Goal: Task Accomplishment & Management: Complete application form

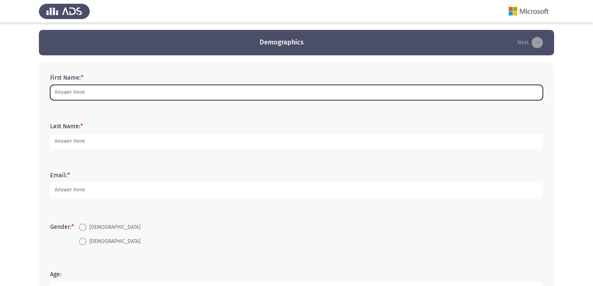
click at [79, 91] on input "First Name: *" at bounding box center [296, 92] width 492 height 15
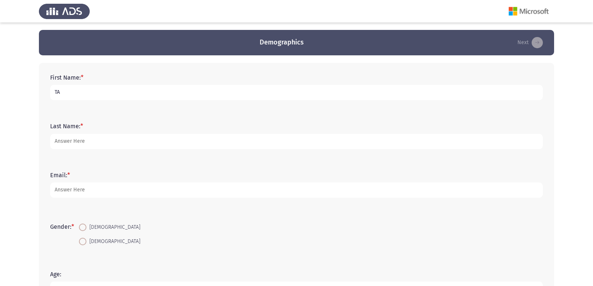
type input "T"
type input "tarek"
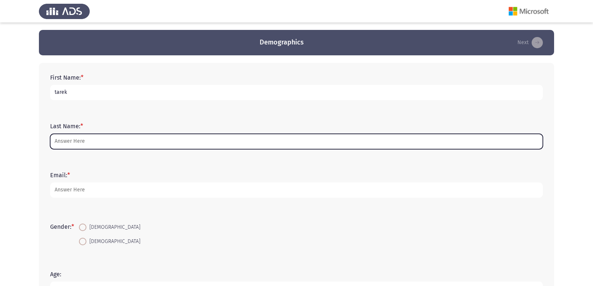
click at [68, 138] on input "Last Name: *" at bounding box center [296, 141] width 492 height 15
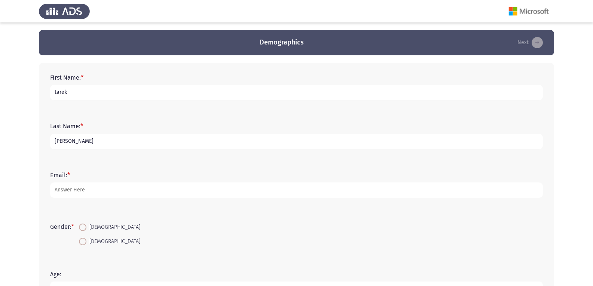
type input "[PERSON_NAME]"
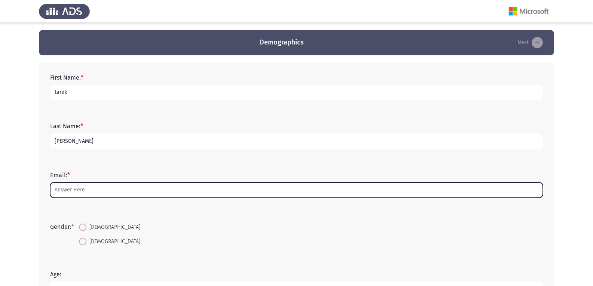
click at [62, 189] on input "Email: *" at bounding box center [296, 189] width 492 height 15
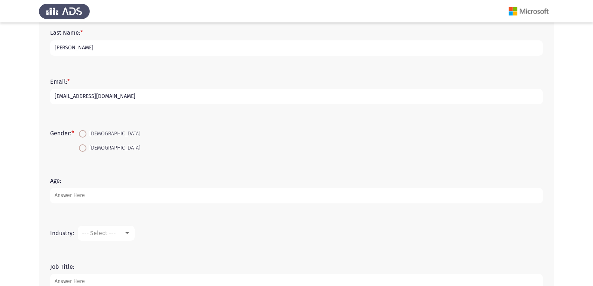
scroll to position [112, 0]
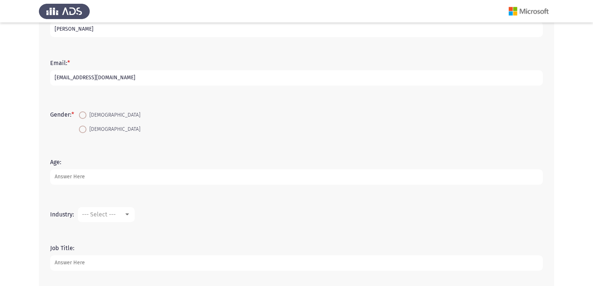
type input "[EMAIL_ADDRESS][DOMAIN_NAME]"
click at [166, 178] on input "Age:" at bounding box center [296, 176] width 492 height 15
click at [81, 116] on span at bounding box center [82, 114] width 7 height 7
click at [81, 116] on input "[DEMOGRAPHIC_DATA]" at bounding box center [82, 114] width 7 height 7
radio input "true"
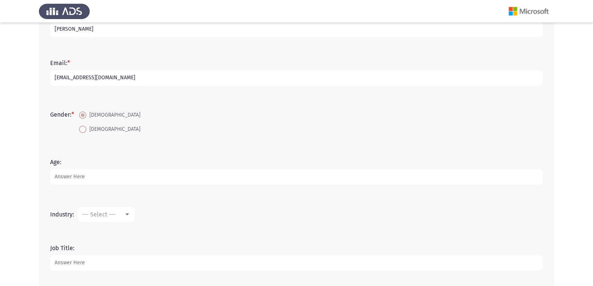
click at [68, 180] on input "Age:" at bounding box center [296, 176] width 492 height 15
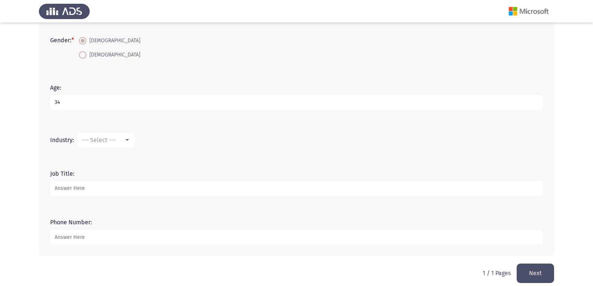
scroll to position [187, 0]
type input "34"
click at [131, 140] on div at bounding box center [127, 140] width 7 height 6
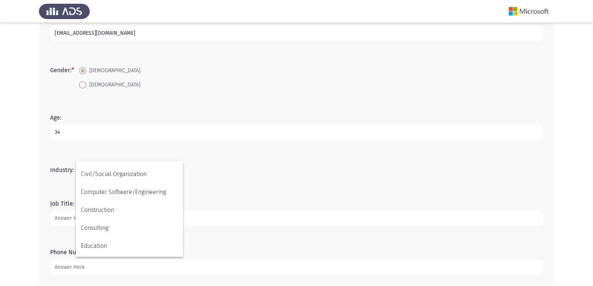
scroll to position [102, 0]
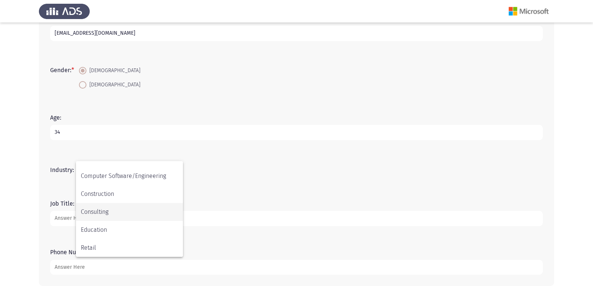
click at [110, 216] on span "Consulting" at bounding box center [129, 212] width 97 height 18
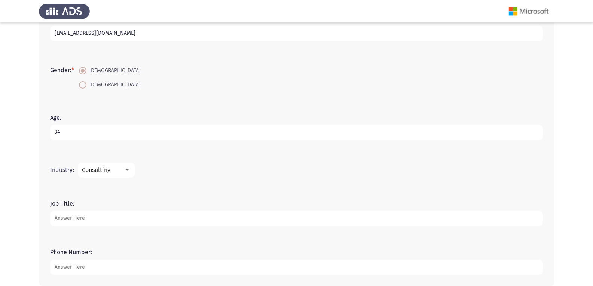
click at [94, 223] on input "Job Title:" at bounding box center [296, 218] width 492 height 15
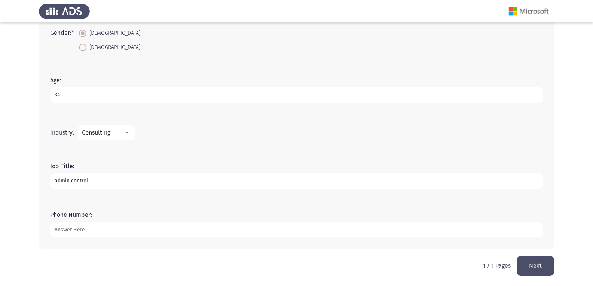
type input "admin control"
click at [97, 228] on input "Phone Number:" at bounding box center [296, 229] width 492 height 15
type input "01024461712"
click at [528, 264] on button "Next" at bounding box center [534, 265] width 37 height 19
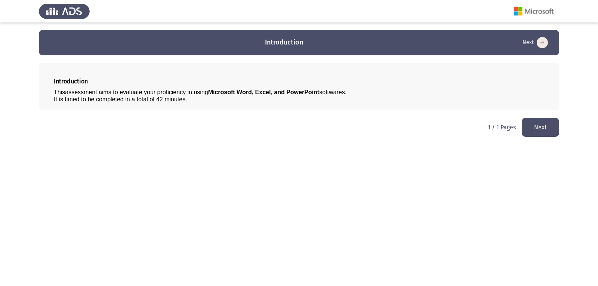
click at [543, 125] on button "Next" at bounding box center [540, 127] width 37 height 19
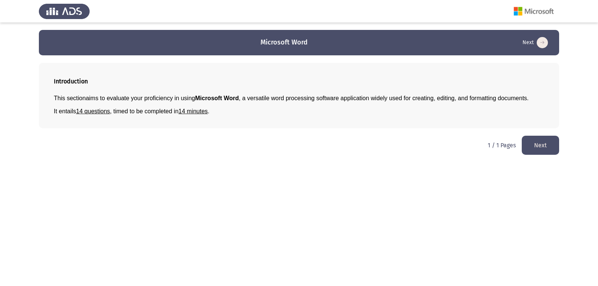
click at [545, 147] on button "Next" at bounding box center [540, 145] width 37 height 19
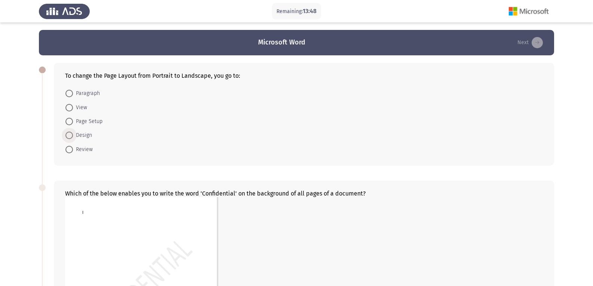
click at [67, 135] on span at bounding box center [68, 135] width 7 height 7
click at [67, 135] on input "Design" at bounding box center [68, 135] width 7 height 7
radio input "true"
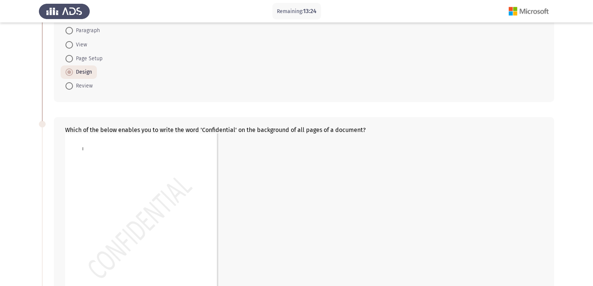
scroll to position [75, 0]
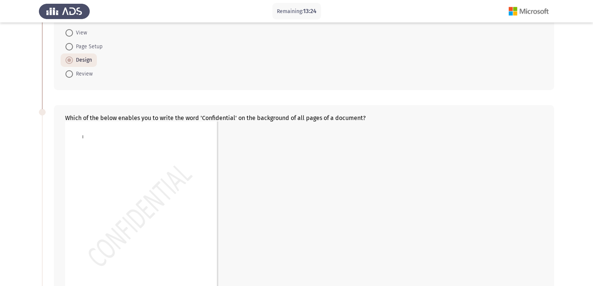
click at [111, 166] on img at bounding box center [141, 219] width 153 height 194
click at [86, 134] on img at bounding box center [141, 219] width 153 height 194
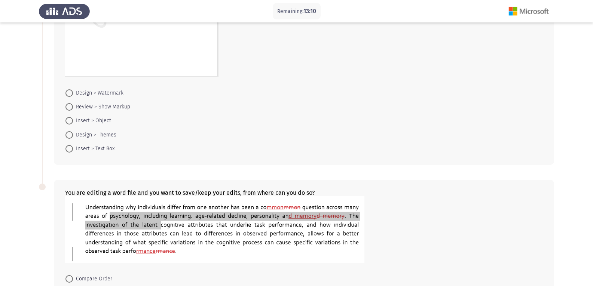
scroll to position [337, 0]
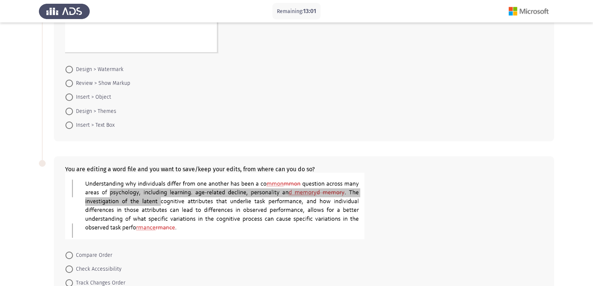
click at [69, 126] on span at bounding box center [68, 125] width 7 height 7
click at [69, 126] on input "Insert > Text Box" at bounding box center [68, 125] width 7 height 7
radio input "true"
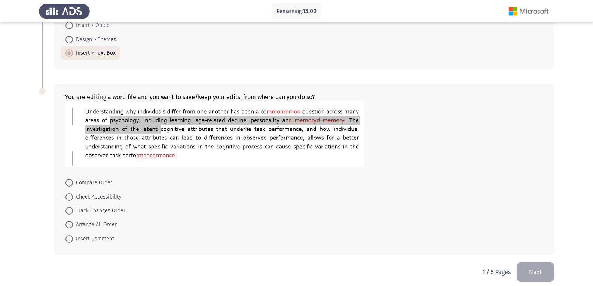
scroll to position [415, 0]
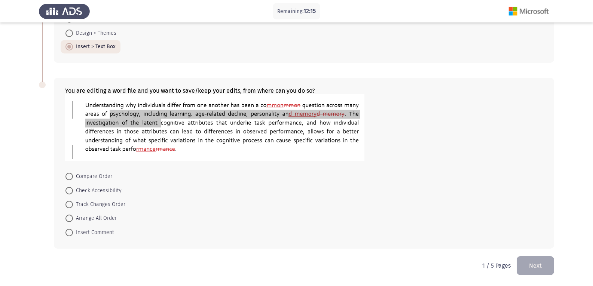
click at [68, 190] on span at bounding box center [68, 190] width 7 height 7
click at [68, 190] on input "Check Accessibility" at bounding box center [68, 190] width 7 height 7
radio input "true"
click at [547, 263] on button "Next" at bounding box center [534, 265] width 37 height 19
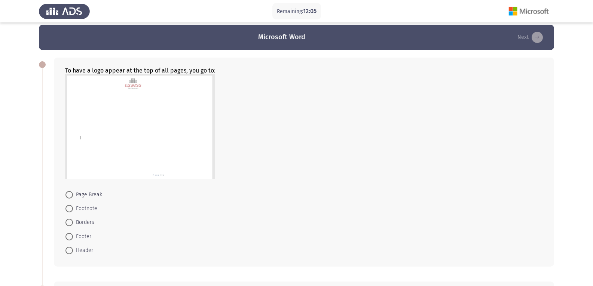
scroll to position [37, 0]
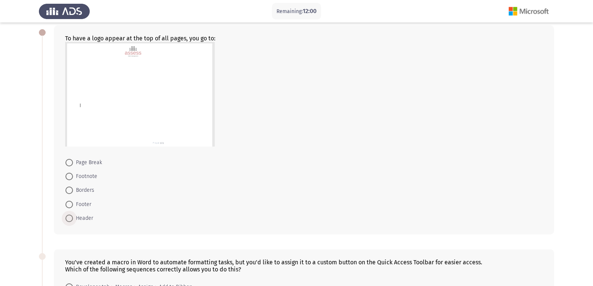
click at [69, 220] on span at bounding box center [68, 218] width 7 height 7
click at [69, 220] on input "Header" at bounding box center [68, 218] width 7 height 7
radio input "true"
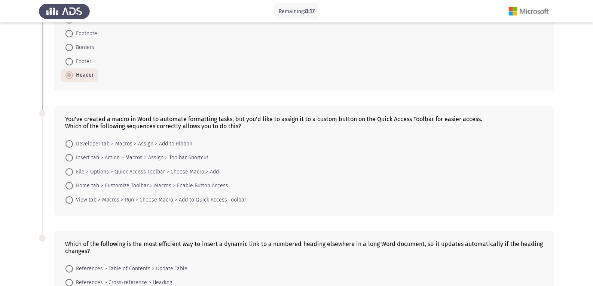
scroll to position [197, 0]
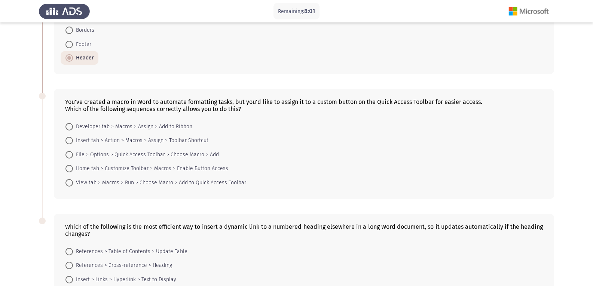
drag, startPoint x: 69, startPoint y: 154, endPoint x: 103, endPoint y: 168, distance: 36.6
click at [69, 154] on span at bounding box center [68, 154] width 7 height 7
click at [69, 154] on input "File > Options > Quick Access Toolbar > Choose Macro > Add" at bounding box center [68, 154] width 7 height 7
radio input "true"
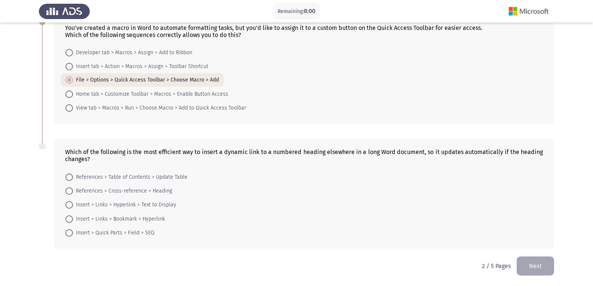
scroll to position [272, 0]
click at [70, 108] on span at bounding box center [68, 107] width 7 height 7
click at [70, 108] on input "View tab > Macros > Run > Choose Macro > Add to Quick Access Toolbar" at bounding box center [68, 107] width 7 height 7
radio input "true"
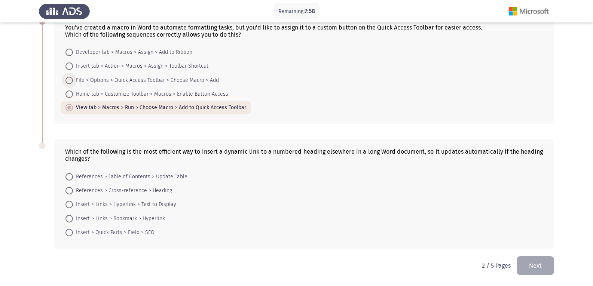
click at [69, 80] on span at bounding box center [69, 80] width 0 height 0
click at [69, 80] on input "File > Options > Quick Access Toolbar > Choose Macro > Add" at bounding box center [68, 80] width 7 height 7
radio input "true"
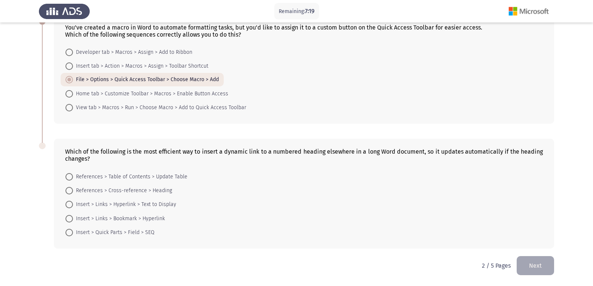
click at [68, 205] on span at bounding box center [68, 204] width 7 height 7
click at [68, 205] on input "Insert > Links > Hyperlink > Text to Display" at bounding box center [68, 204] width 7 height 7
radio input "true"
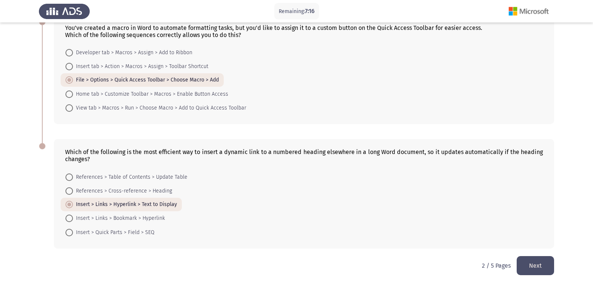
click at [526, 263] on button "Next" at bounding box center [534, 265] width 37 height 19
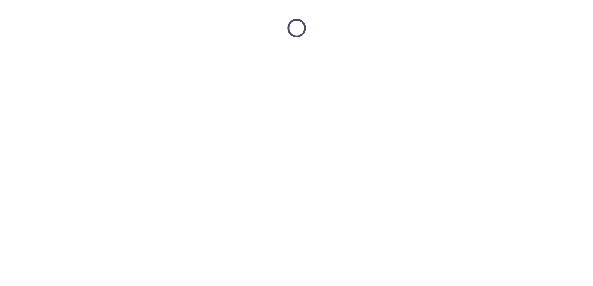
scroll to position [0, 0]
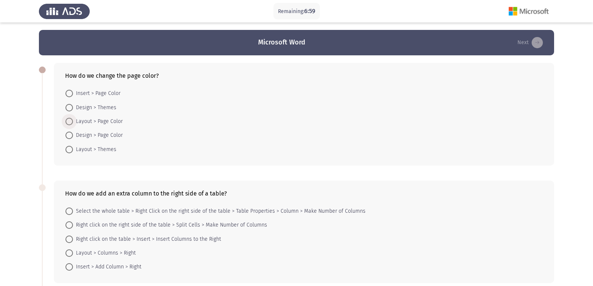
click at [69, 123] on span at bounding box center [68, 121] width 7 height 7
click at [69, 123] on input "Layout > Page Color" at bounding box center [68, 121] width 7 height 7
radio input "true"
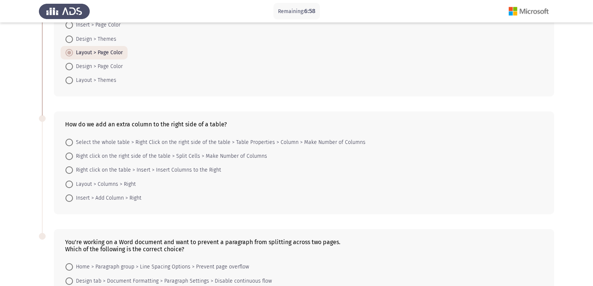
scroll to position [75, 0]
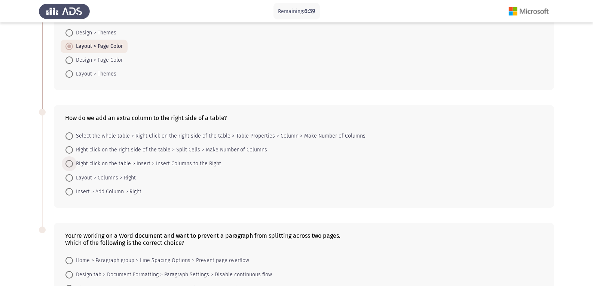
click at [65, 165] on span at bounding box center [68, 163] width 7 height 7
click at [65, 165] on input "Right click on the table > Insert > Insert Columns to the Right" at bounding box center [68, 163] width 7 height 7
radio input "true"
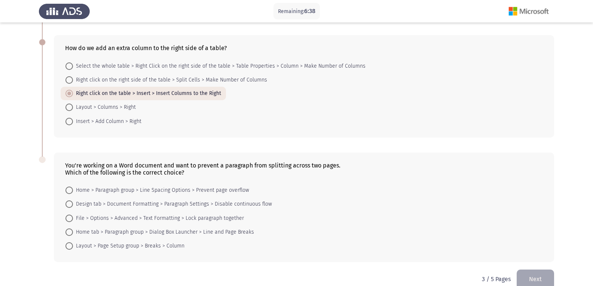
scroll to position [158, 0]
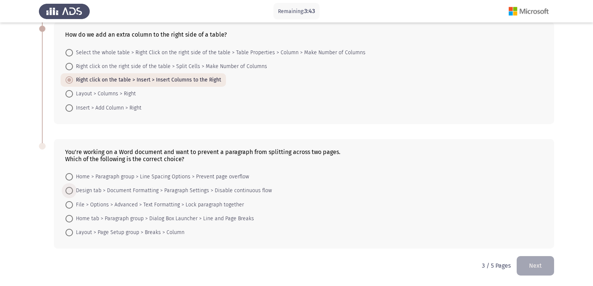
click at [68, 191] on span at bounding box center [68, 190] width 7 height 7
click at [68, 191] on input "Design tab > Document Formatting > Paragraph Settings > Disable continuous flow" at bounding box center [68, 190] width 7 height 7
radio input "true"
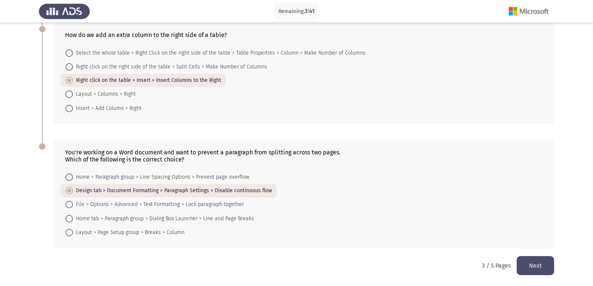
click at [534, 264] on button "Next" at bounding box center [534, 265] width 37 height 19
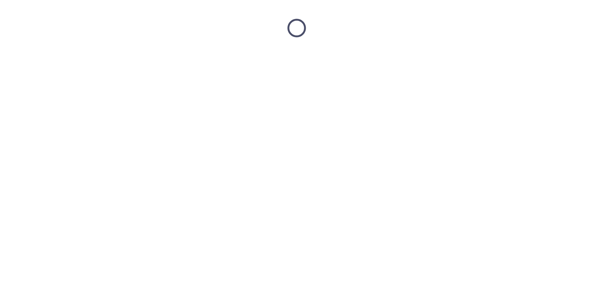
scroll to position [0, 0]
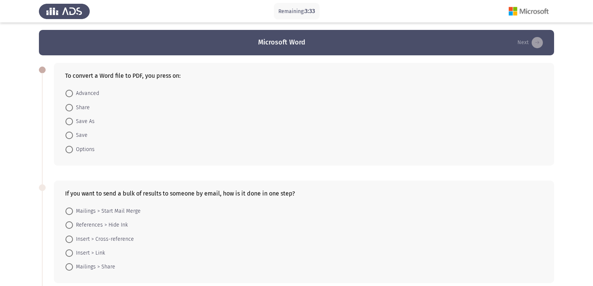
click at [71, 123] on span at bounding box center [68, 121] width 7 height 7
click at [71, 123] on input "Save As" at bounding box center [68, 121] width 7 height 7
radio input "true"
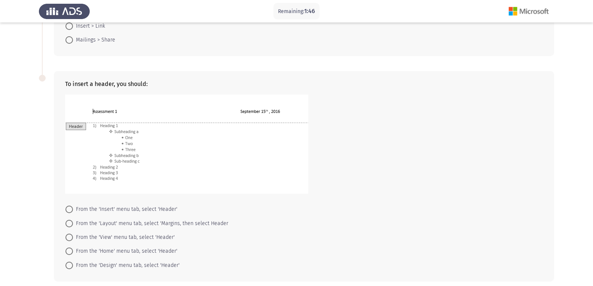
scroll to position [260, 0]
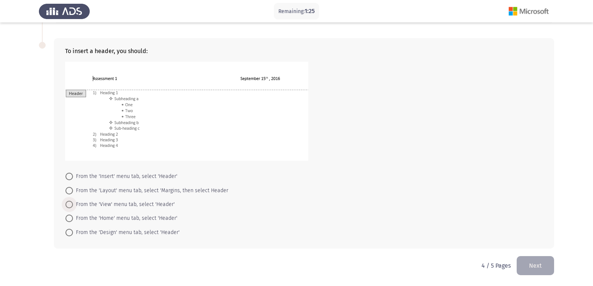
click at [70, 205] on span at bounding box center [68, 204] width 7 height 7
click at [70, 205] on input "From the 'View' menu tab, select 'Header'" at bounding box center [68, 204] width 7 height 7
radio input "true"
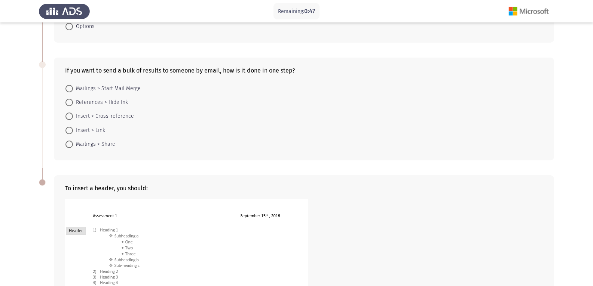
scroll to position [109, 0]
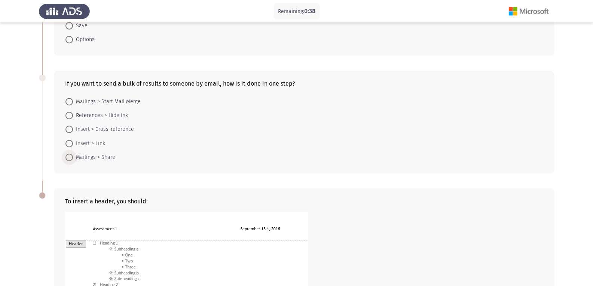
click at [69, 157] on span at bounding box center [69, 157] width 0 height 0
click at [69, 157] on input "Mailings > Share" at bounding box center [68, 157] width 7 height 7
radio input "true"
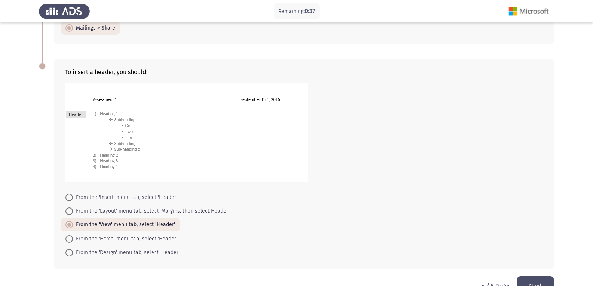
scroll to position [258, 0]
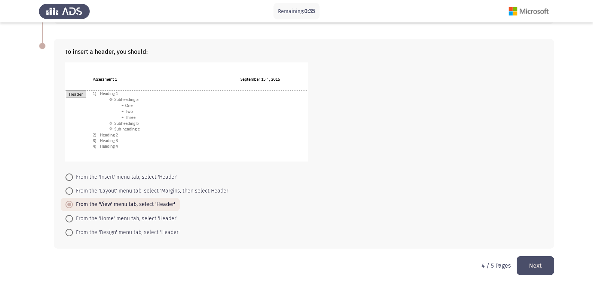
click at [538, 264] on button "Next" at bounding box center [534, 265] width 37 height 19
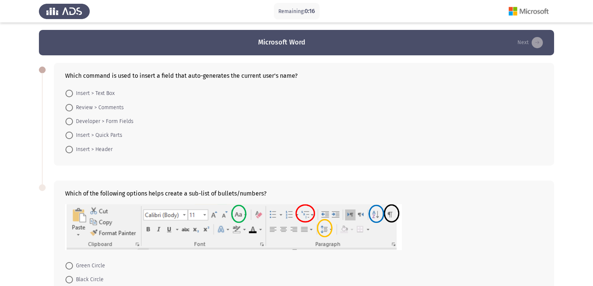
click at [71, 92] on span at bounding box center [68, 93] width 7 height 7
click at [71, 92] on input "Insert > Text Box" at bounding box center [68, 93] width 7 height 7
radio input "true"
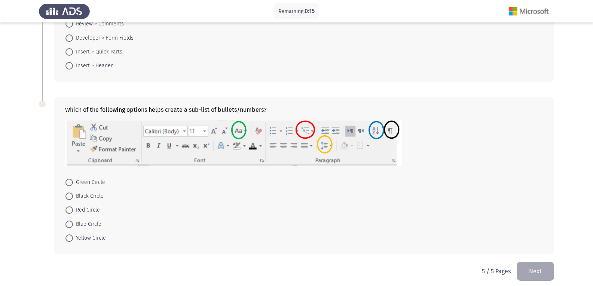
scroll to position [89, 0]
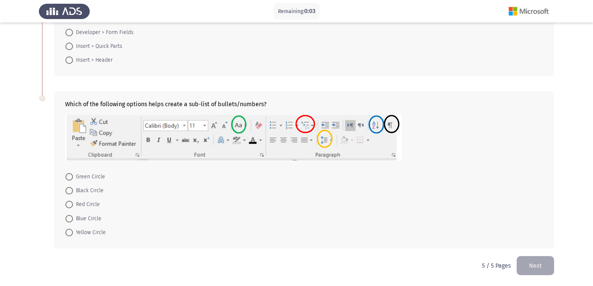
click at [69, 203] on span at bounding box center [68, 204] width 7 height 7
click at [69, 203] on input "Red Circle" at bounding box center [68, 204] width 7 height 7
radio input "true"
drag, startPoint x: 543, startPoint y: 266, endPoint x: 539, endPoint y: 266, distance: 3.8
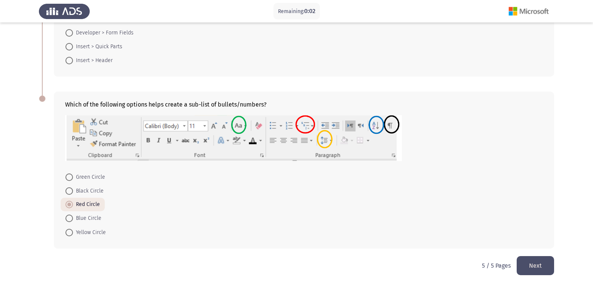
click at [539, 266] on button "Next" at bounding box center [534, 265] width 37 height 19
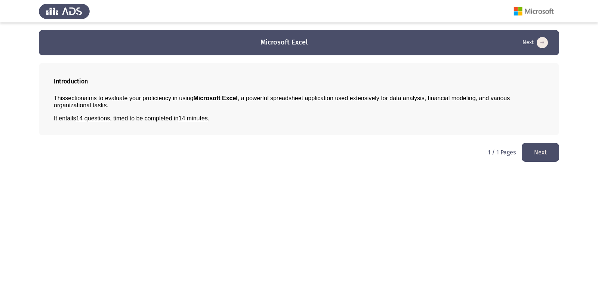
click at [537, 150] on button "Next" at bounding box center [540, 152] width 37 height 19
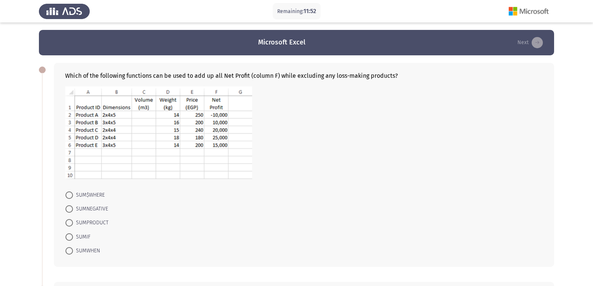
click at [69, 239] on span at bounding box center [68, 236] width 7 height 7
click at [69, 239] on input "SUMIF" at bounding box center [68, 236] width 7 height 7
radio input "true"
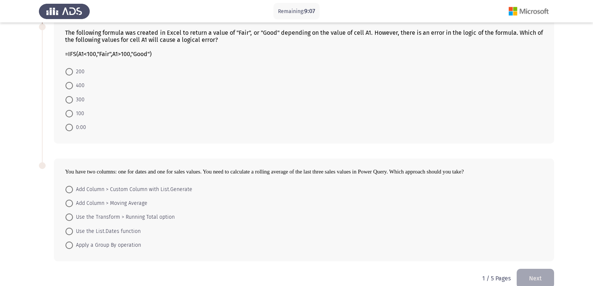
scroll to position [274, 0]
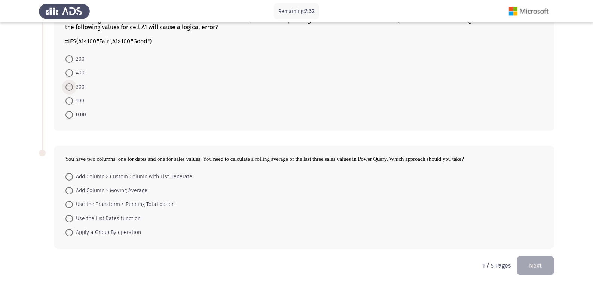
click at [69, 87] on span at bounding box center [69, 87] width 0 height 0
click at [69, 87] on input "300" at bounding box center [68, 86] width 7 height 7
radio input "true"
click at [71, 219] on span at bounding box center [68, 218] width 7 height 7
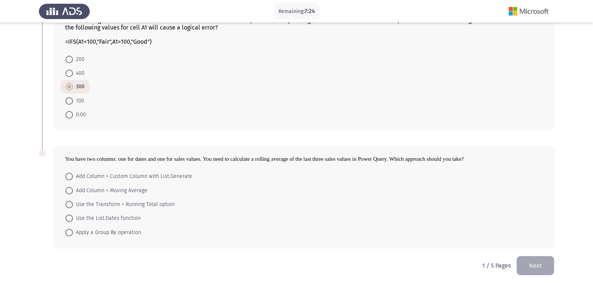
click at [71, 219] on input "Use the List.Dates function" at bounding box center [68, 218] width 7 height 7
radio input "true"
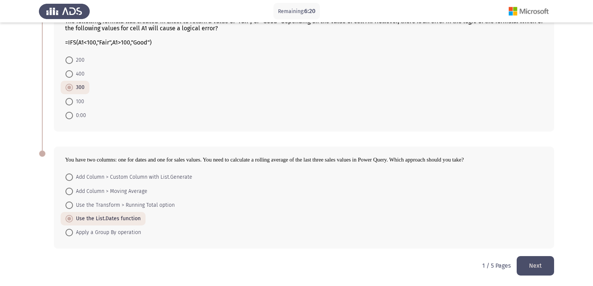
click at [69, 117] on span at bounding box center [68, 115] width 7 height 7
click at [69, 117] on input "0:00" at bounding box center [68, 115] width 7 height 7
radio input "true"
click at [534, 266] on button "Next" at bounding box center [534, 265] width 37 height 19
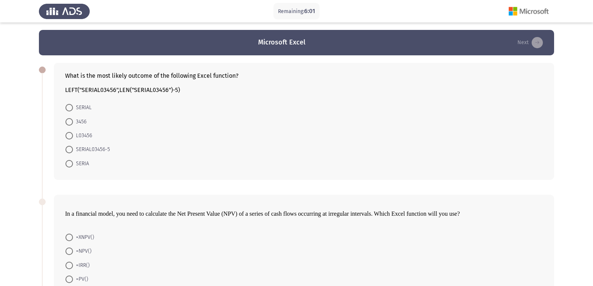
click at [70, 147] on span at bounding box center [68, 149] width 7 height 7
click at [70, 147] on input "SERIAL03456-5" at bounding box center [68, 149] width 7 height 7
radio input "true"
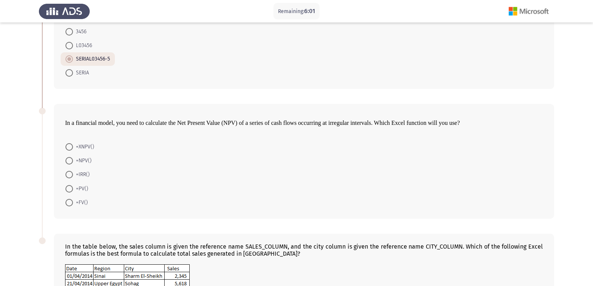
scroll to position [112, 0]
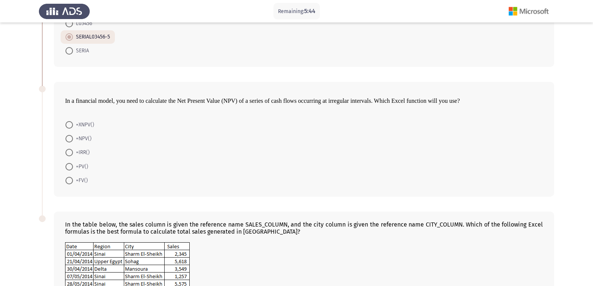
click at [70, 138] on span at bounding box center [68, 138] width 7 height 7
click at [70, 138] on input "=NPV()" at bounding box center [68, 138] width 7 height 7
radio input "true"
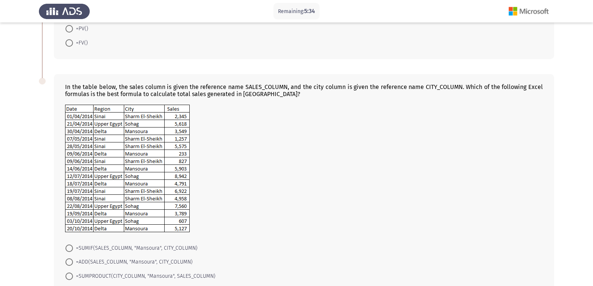
scroll to position [299, 0]
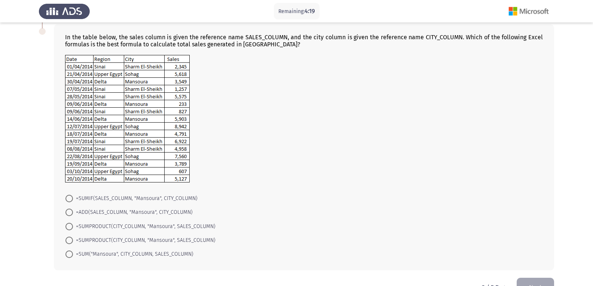
click at [71, 227] on span at bounding box center [68, 226] width 7 height 7
click at [71, 227] on input "=SUMPRODUCT(CITY_COLUMN, "Mansoura", SALES_COLUMN)" at bounding box center [68, 226] width 7 height 7
radio input "true"
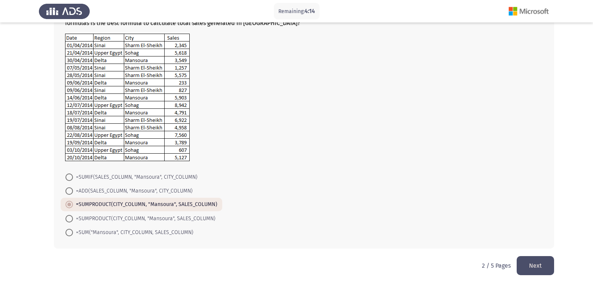
click at [529, 264] on button "Next" at bounding box center [534, 265] width 37 height 19
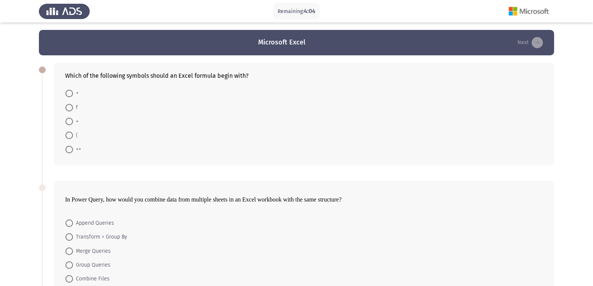
click at [70, 120] on span at bounding box center [68, 121] width 7 height 7
click at [70, 120] on input "=" at bounding box center [68, 121] width 7 height 7
radio input "true"
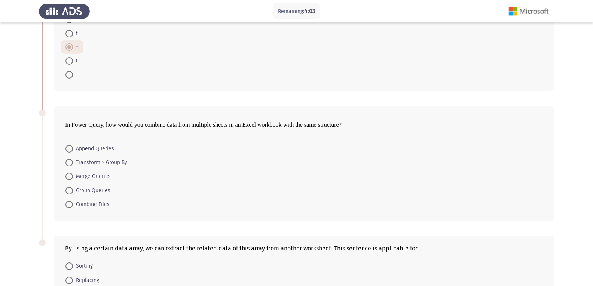
scroll to position [75, 0]
click at [69, 177] on span at bounding box center [68, 175] width 7 height 7
click at [69, 177] on input "Merge Queries" at bounding box center [68, 175] width 7 height 7
radio input "true"
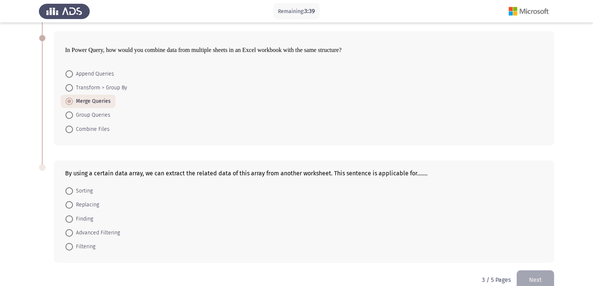
scroll to position [163, 0]
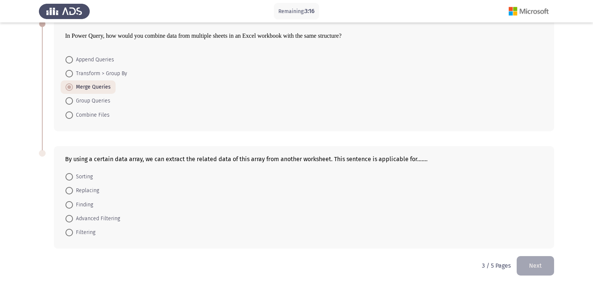
click at [73, 205] on span "Finding" at bounding box center [83, 204] width 20 height 9
click at [73, 205] on input "Finding" at bounding box center [68, 204] width 7 height 7
radio input "true"
click at [534, 268] on button "Next" at bounding box center [534, 265] width 37 height 19
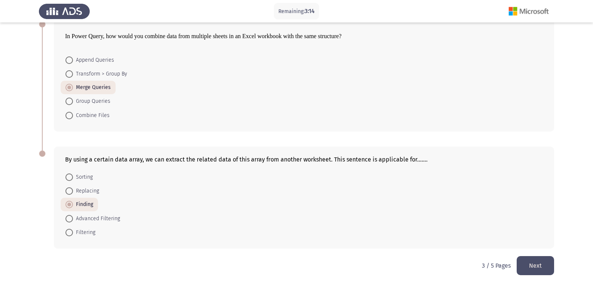
scroll to position [0, 0]
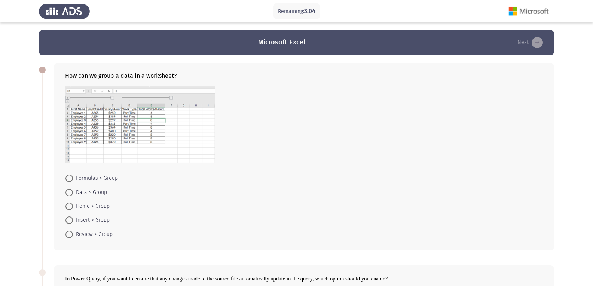
click at [68, 191] on span at bounding box center [68, 192] width 7 height 7
click at [68, 191] on input "Data > Group" at bounding box center [68, 192] width 7 height 7
radio input "true"
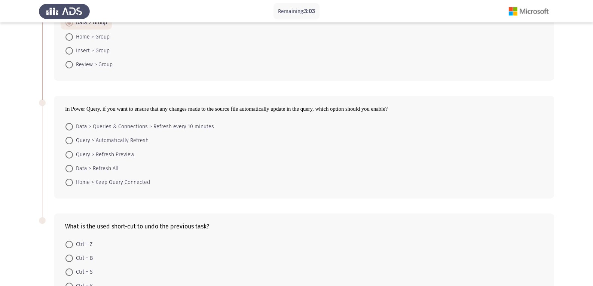
scroll to position [187, 0]
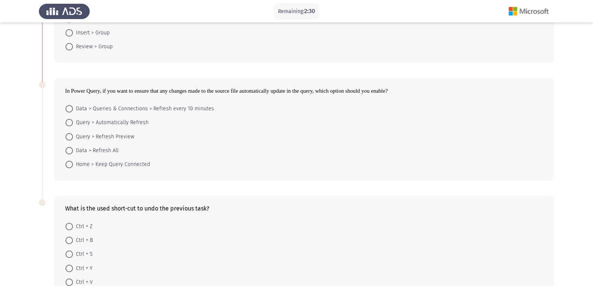
click at [71, 121] on span at bounding box center [68, 122] width 7 height 7
click at [71, 121] on input "Query > Automatically Refresh" at bounding box center [68, 122] width 7 height 7
radio input "true"
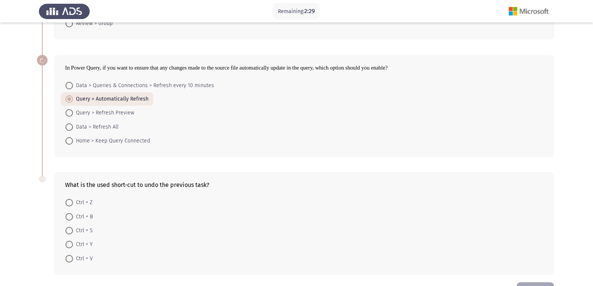
scroll to position [236, 0]
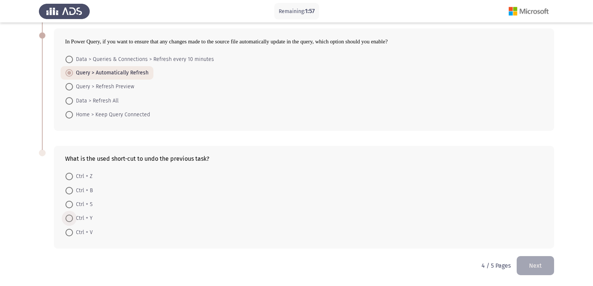
click at [70, 219] on span at bounding box center [68, 218] width 7 height 7
click at [70, 219] on input "Ctrl + Y" at bounding box center [68, 218] width 7 height 7
radio input "true"
click at [540, 268] on button "Next" at bounding box center [534, 265] width 37 height 19
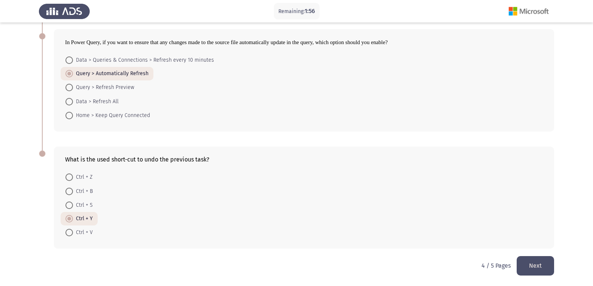
scroll to position [0, 0]
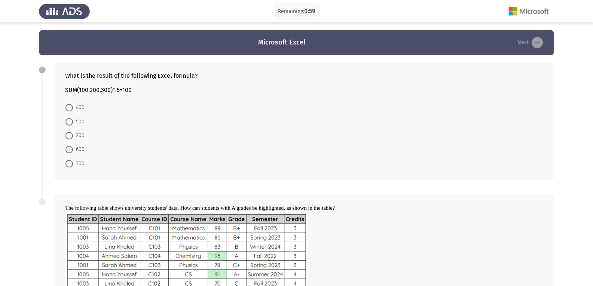
click at [71, 107] on span at bounding box center [68, 107] width 7 height 7
click at [71, 107] on input "400" at bounding box center [68, 107] width 7 height 7
radio input "true"
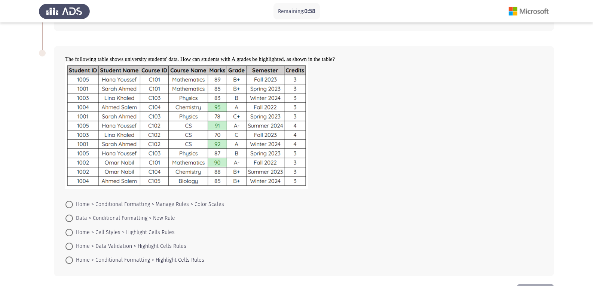
scroll to position [150, 0]
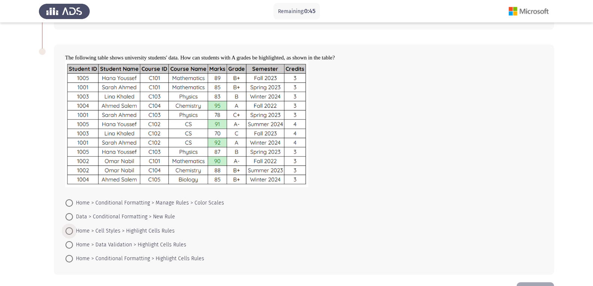
click at [71, 231] on span at bounding box center [68, 230] width 7 height 7
click at [71, 231] on input "Home > Cell Styles > Highlight Cells Rules" at bounding box center [68, 230] width 7 height 7
radio input "true"
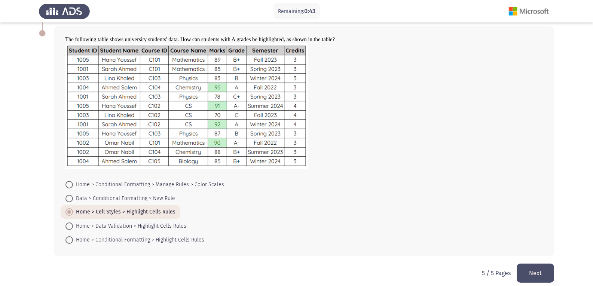
scroll to position [175, 0]
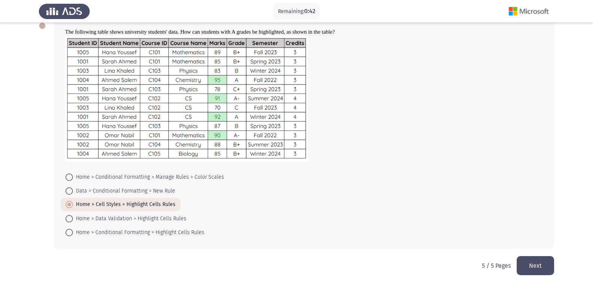
click at [529, 265] on button "Next" at bounding box center [534, 265] width 37 height 19
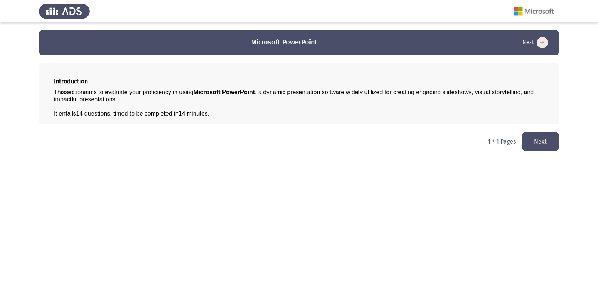
click at [547, 144] on button "Next" at bounding box center [540, 141] width 37 height 19
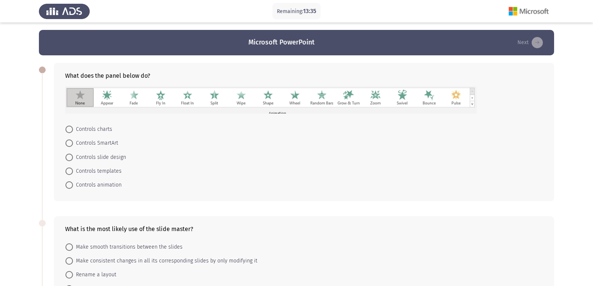
click at [68, 130] on span at bounding box center [68, 129] width 7 height 7
click at [68, 130] on input "Controls charts" at bounding box center [68, 129] width 7 height 7
radio input "true"
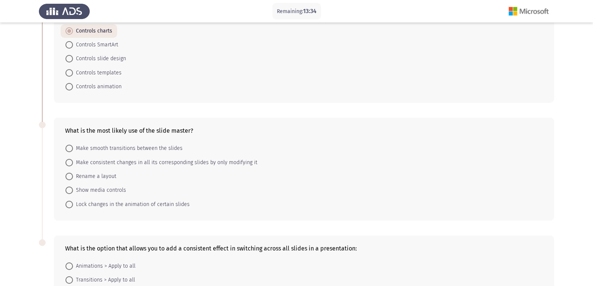
scroll to position [112, 0]
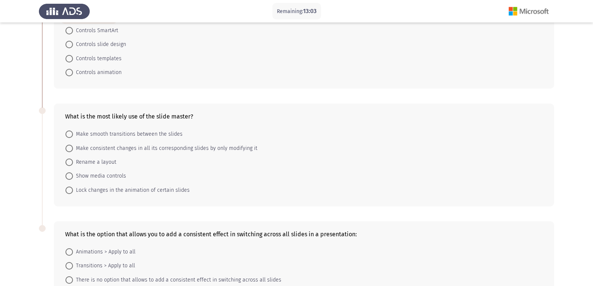
click at [72, 150] on span at bounding box center [68, 148] width 7 height 7
click at [72, 150] on input "Make consistent changes in all its corresponding slides by only modifying it" at bounding box center [68, 148] width 7 height 7
radio input "true"
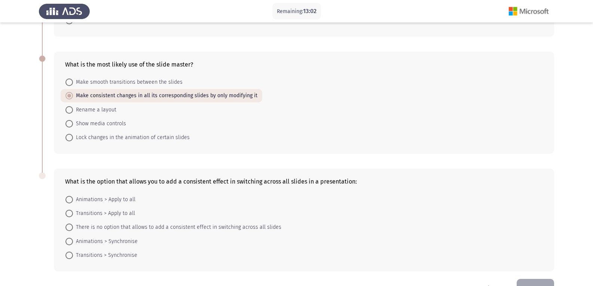
scroll to position [187, 0]
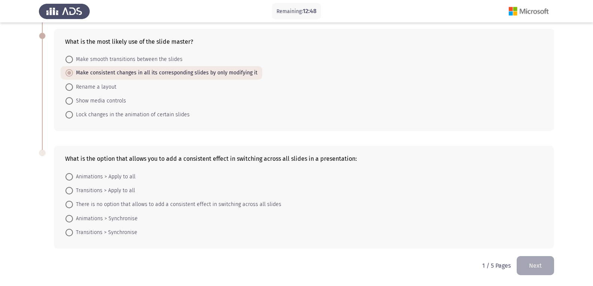
click at [70, 190] on span at bounding box center [68, 190] width 7 height 7
click at [70, 190] on input "Transitions > Apply to all" at bounding box center [68, 190] width 7 height 7
radio input "true"
click at [545, 261] on button "Next" at bounding box center [534, 265] width 37 height 19
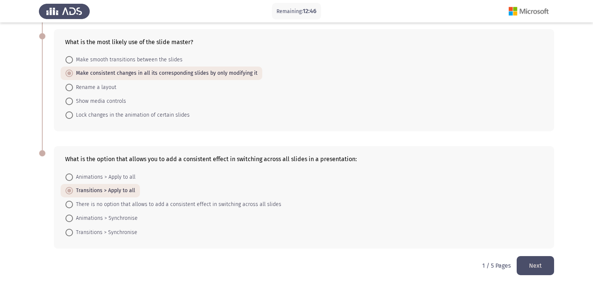
scroll to position [0, 0]
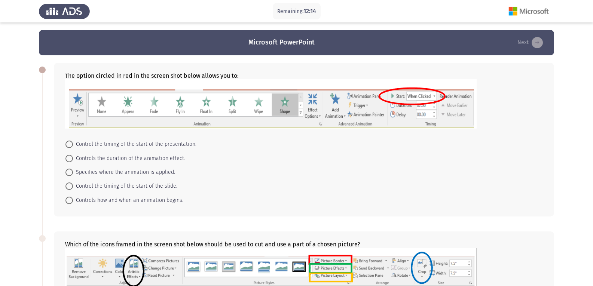
click at [70, 187] on span at bounding box center [68, 185] width 7 height 7
click at [70, 187] on input "Control the timing of the start of the slide." at bounding box center [68, 185] width 7 height 7
radio input "true"
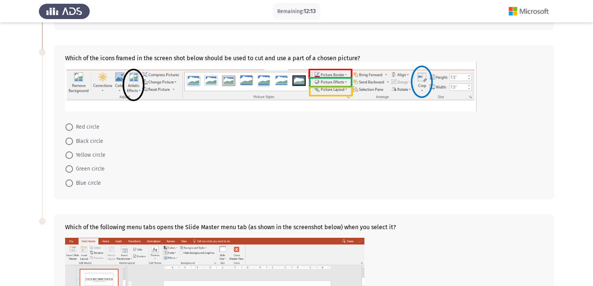
scroll to position [187, 0]
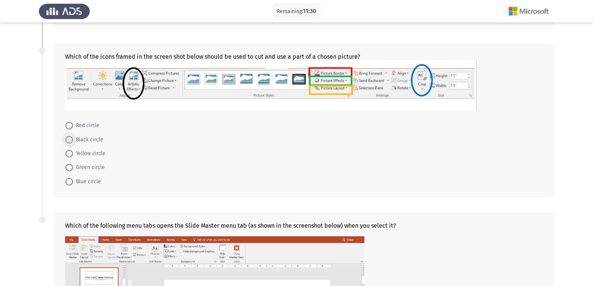
click at [68, 139] on span at bounding box center [68, 139] width 7 height 7
click at [68, 139] on input "Black circle" at bounding box center [68, 139] width 7 height 7
radio input "true"
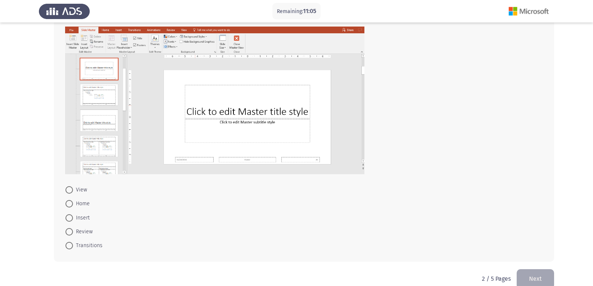
scroll to position [409, 0]
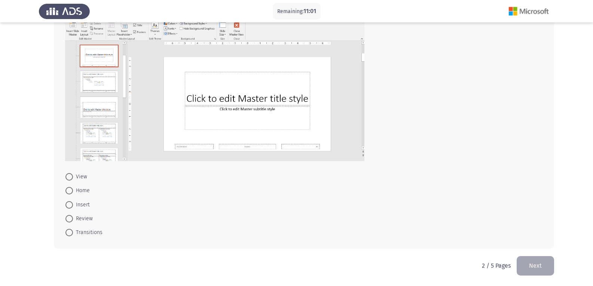
click at [70, 178] on span at bounding box center [68, 176] width 7 height 7
click at [70, 178] on input "View" at bounding box center [68, 176] width 7 height 7
radio input "true"
click at [535, 260] on button "Next" at bounding box center [534, 265] width 37 height 19
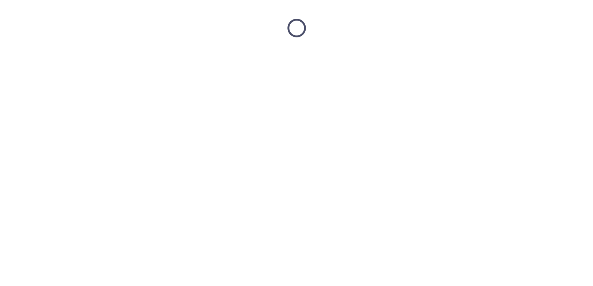
scroll to position [0, 0]
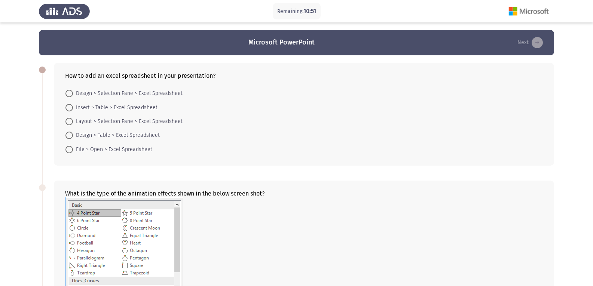
click at [71, 108] on span at bounding box center [68, 107] width 7 height 7
click at [71, 108] on input "Insert > Table > Excel Spreadsheet" at bounding box center [68, 107] width 7 height 7
radio input "true"
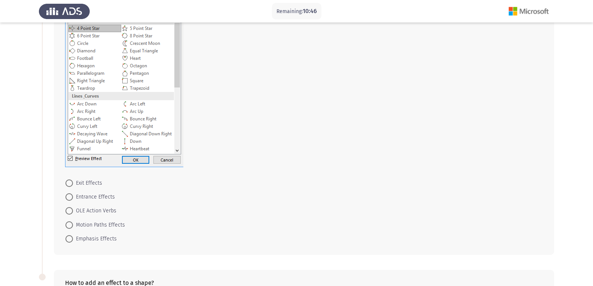
scroll to position [187, 0]
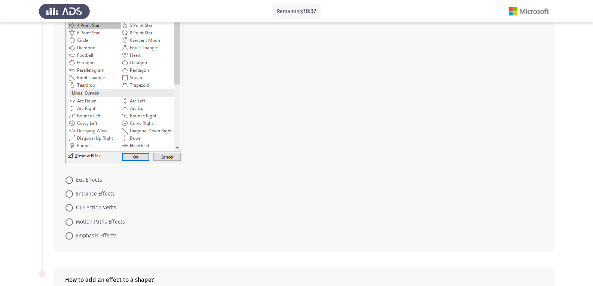
click at [70, 193] on span at bounding box center [68, 193] width 7 height 7
click at [70, 193] on input "Entrance Effects" at bounding box center [68, 193] width 7 height 7
radio input "true"
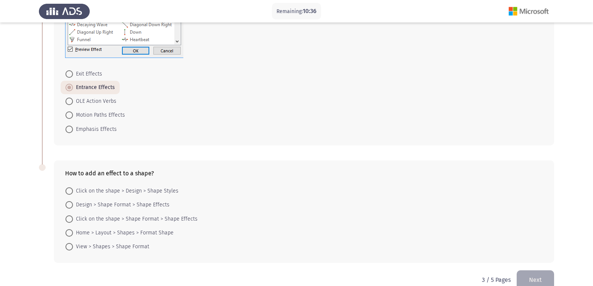
scroll to position [299, 0]
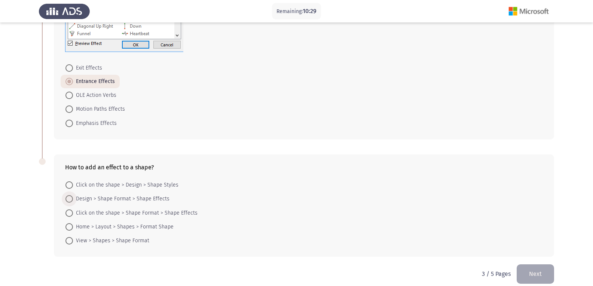
click at [67, 200] on span at bounding box center [68, 198] width 7 height 7
click at [67, 200] on input "Design > Shape Format > Shape Effects" at bounding box center [68, 198] width 7 height 7
radio input "true"
click at [528, 273] on button "Next" at bounding box center [534, 273] width 37 height 19
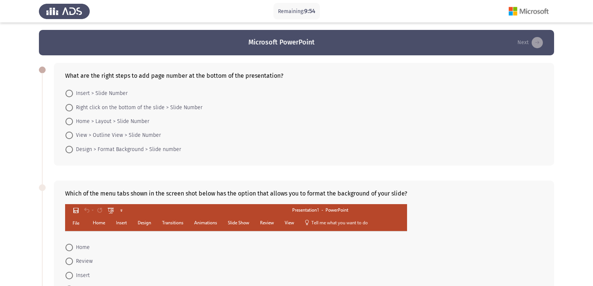
click at [70, 122] on span at bounding box center [68, 121] width 7 height 7
click at [70, 122] on input "Home > Layout > Slide Number" at bounding box center [68, 121] width 7 height 7
radio input "true"
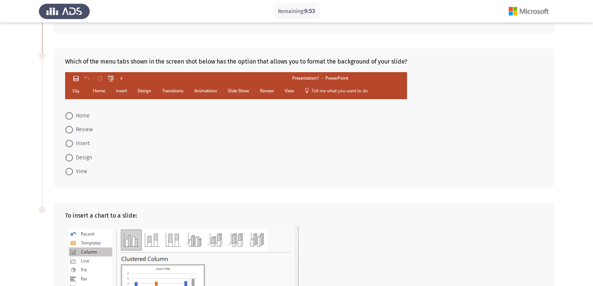
scroll to position [150, 0]
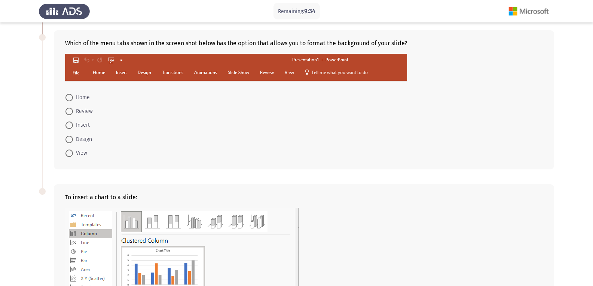
click at [69, 111] on span at bounding box center [69, 111] width 0 height 0
click at [69, 111] on input "Review" at bounding box center [68, 111] width 7 height 7
radio input "true"
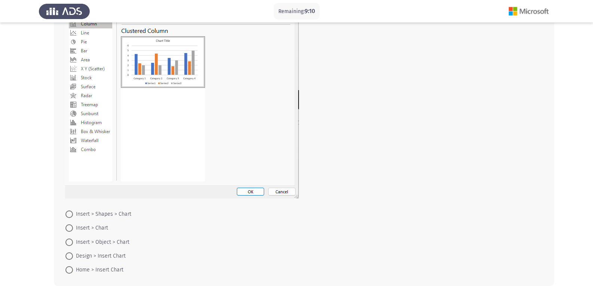
scroll to position [396, 0]
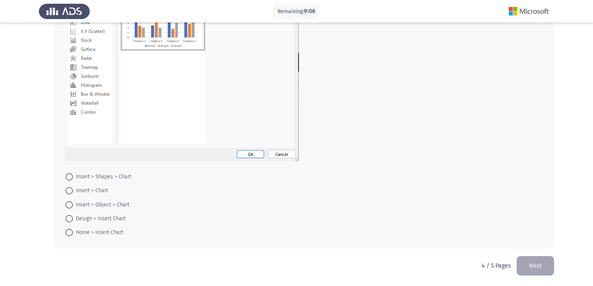
click at [68, 178] on span at bounding box center [68, 176] width 7 height 7
click at [68, 178] on input "Insert > Shapes > Chart" at bounding box center [68, 176] width 7 height 7
radio input "true"
click at [531, 267] on button "Next" at bounding box center [534, 265] width 37 height 19
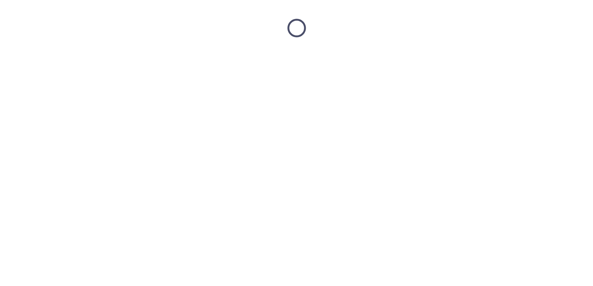
scroll to position [0, 0]
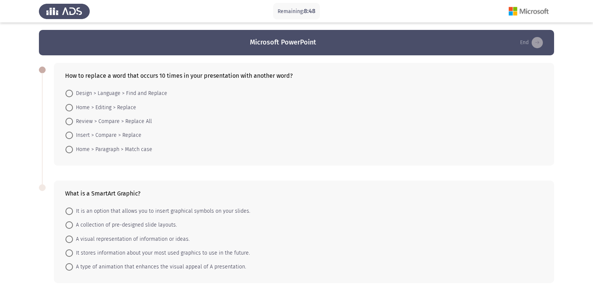
click at [70, 136] on span at bounding box center [68, 135] width 7 height 7
click at [70, 136] on input "Insert > Compare > Replace" at bounding box center [68, 135] width 7 height 7
radio input "true"
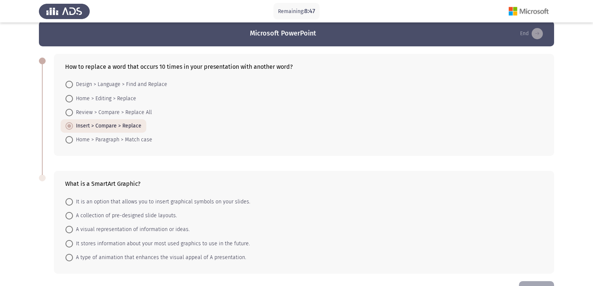
scroll to position [34, 0]
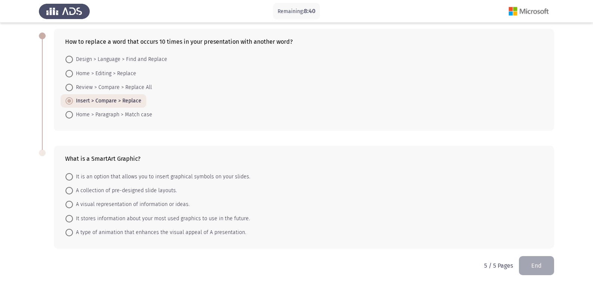
click at [72, 204] on span at bounding box center [68, 204] width 7 height 7
click at [72, 204] on input "A visual representation of information or ideas." at bounding box center [68, 204] width 7 height 7
radio input "true"
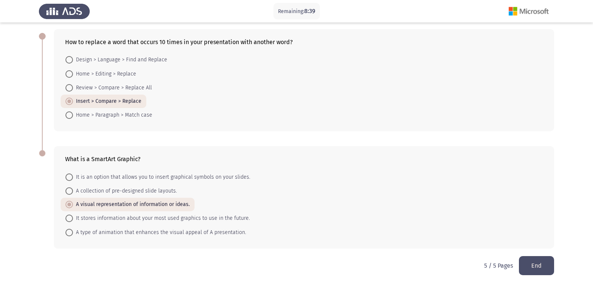
click at [535, 263] on button "End" at bounding box center [536, 265] width 35 height 19
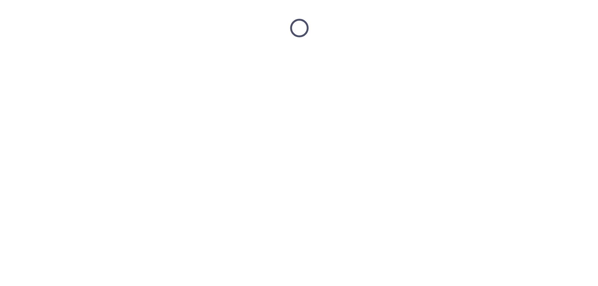
scroll to position [0, 0]
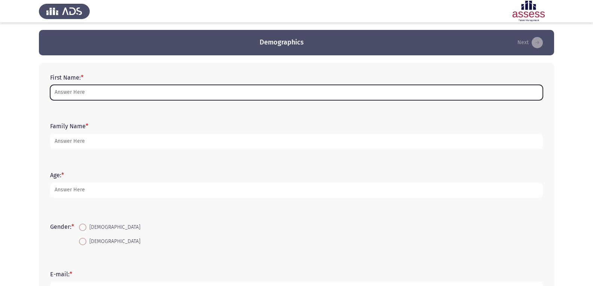
click at [73, 92] on input "First Name: *" at bounding box center [296, 92] width 492 height 15
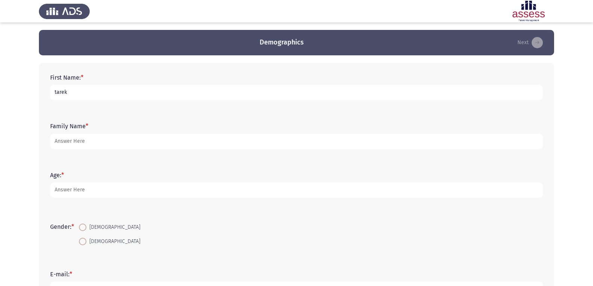
type input "tarek"
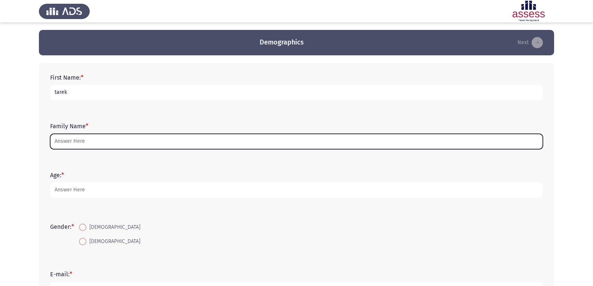
click at [90, 139] on input "Family Name *" at bounding box center [296, 141] width 492 height 15
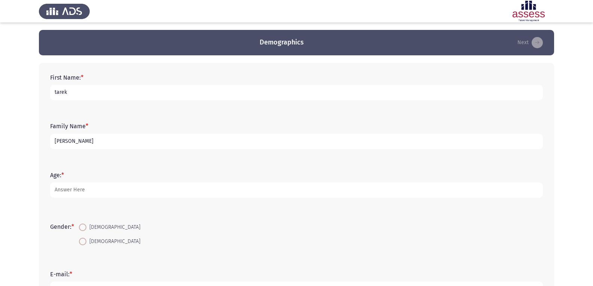
type input "[PERSON_NAME]"
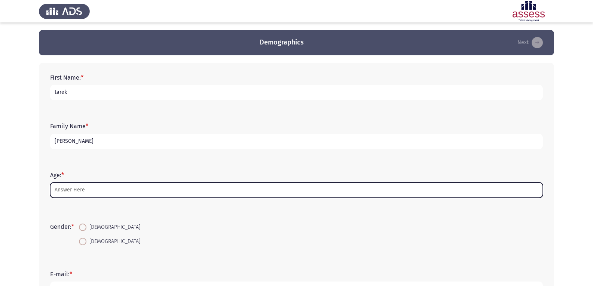
click at [81, 190] on input "Age: *" at bounding box center [296, 189] width 492 height 15
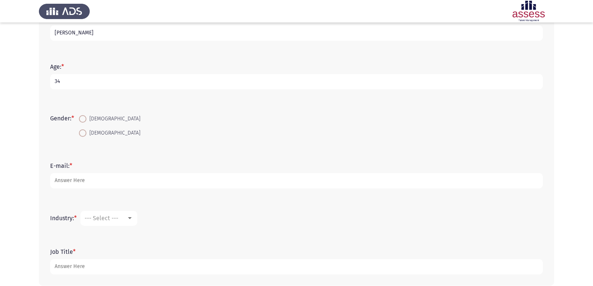
scroll to position [112, 0]
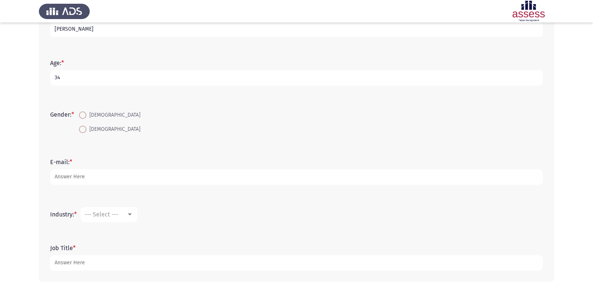
type input "34"
click at [81, 115] on span at bounding box center [82, 114] width 7 height 7
click at [81, 115] on input "[DEMOGRAPHIC_DATA]" at bounding box center [82, 114] width 7 height 7
radio input "true"
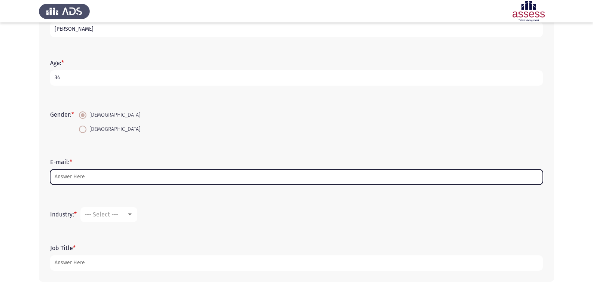
click at [76, 178] on input "E-mail: *" at bounding box center [296, 176] width 492 height 15
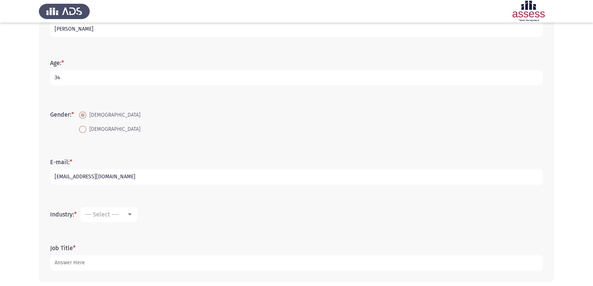
type input "[EMAIL_ADDRESS][DOMAIN_NAME]"
click at [131, 214] on div at bounding box center [130, 215] width 4 height 2
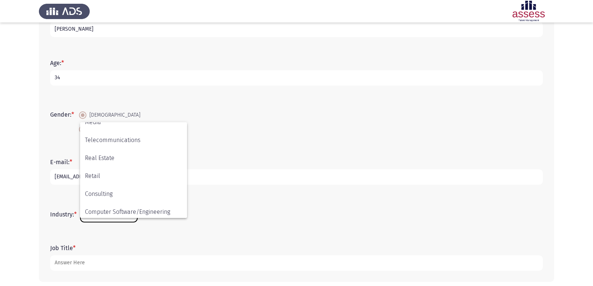
scroll to position [245, 0]
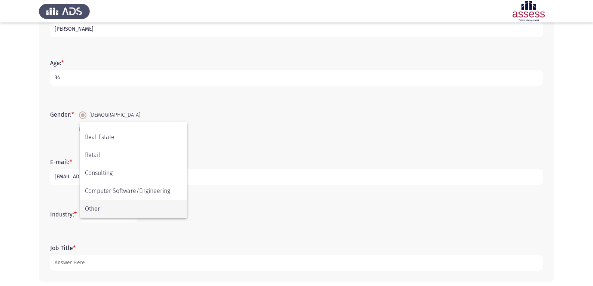
click at [93, 209] on span "Other" at bounding box center [133, 209] width 97 height 18
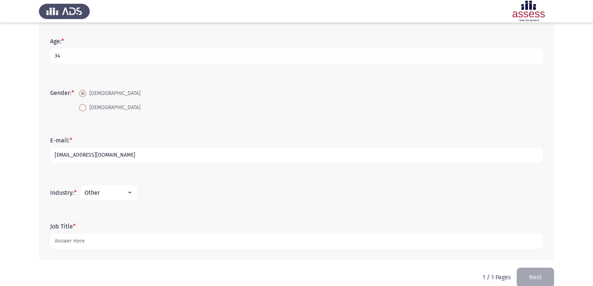
scroll to position [145, 0]
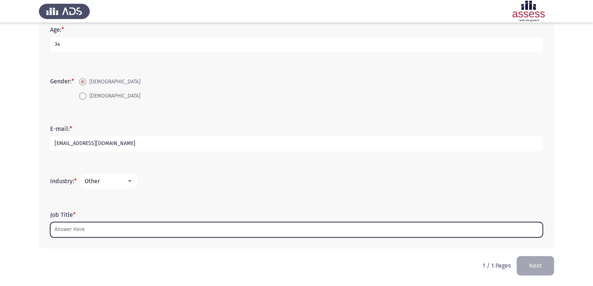
click at [96, 224] on input "Job Title *" at bounding box center [296, 229] width 492 height 15
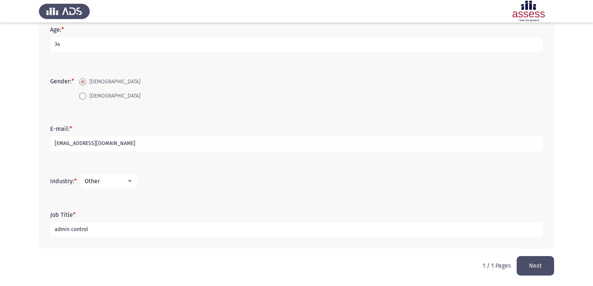
type input "admin control"
click at [536, 260] on button "Next" at bounding box center [534, 265] width 37 height 19
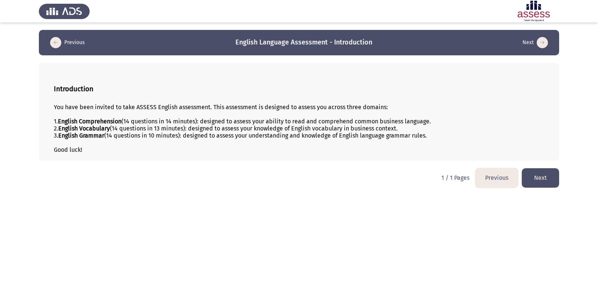
drag, startPoint x: 542, startPoint y: 191, endPoint x: 543, endPoint y: 183, distance: 7.6
click at [543, 184] on html "Previous English Language Assessment - Introduction Next Introduction You have …" at bounding box center [299, 97] width 598 height 195
click at [543, 183] on button "Next" at bounding box center [540, 177] width 37 height 19
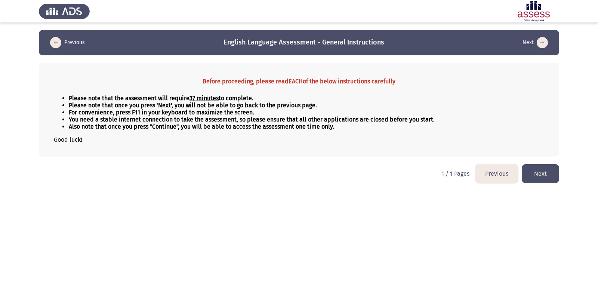
click at [541, 175] on button "Next" at bounding box center [540, 173] width 37 height 19
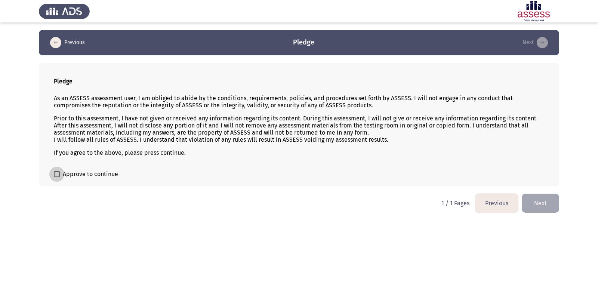
click at [58, 175] on span at bounding box center [57, 174] width 6 height 6
click at [57, 177] on input "Approve to continue" at bounding box center [56, 177] width 0 height 0
checkbox input "true"
click at [535, 202] on button "Next" at bounding box center [540, 203] width 37 height 19
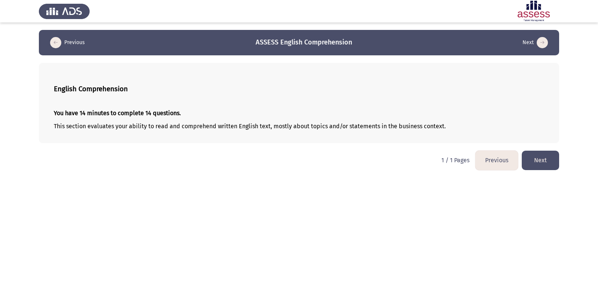
click at [527, 159] on button "Next" at bounding box center [540, 160] width 37 height 19
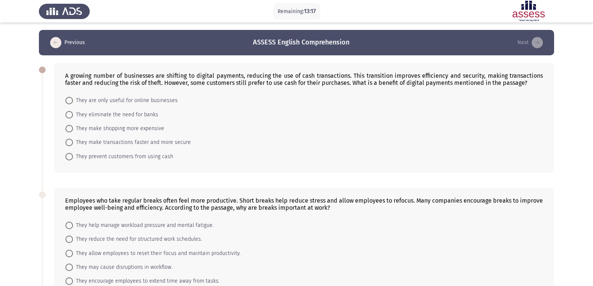
click at [70, 141] on span at bounding box center [68, 142] width 7 height 7
click at [70, 141] on input "They make transactions faster and more secure" at bounding box center [68, 142] width 7 height 7
radio input "true"
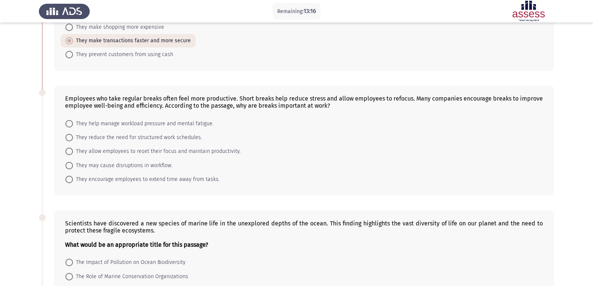
scroll to position [112, 0]
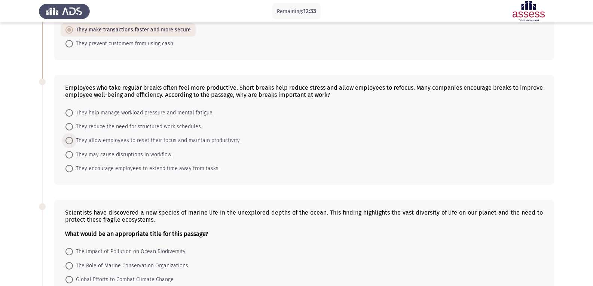
click at [68, 142] on span at bounding box center [68, 140] width 7 height 7
click at [68, 142] on input "They allow employees to reset their focus and maintain productivity." at bounding box center [68, 140] width 7 height 7
radio input "true"
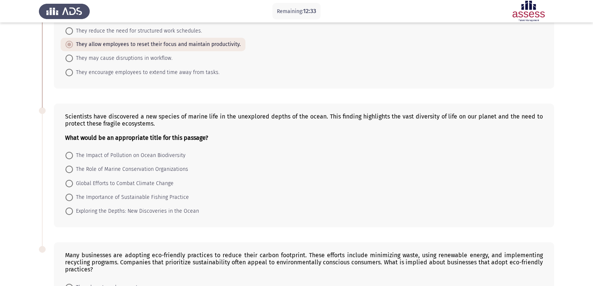
scroll to position [224, 0]
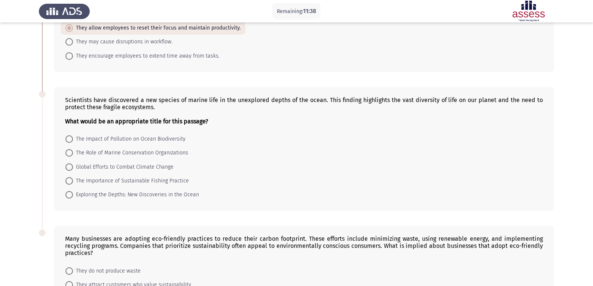
click at [71, 152] on span at bounding box center [68, 152] width 7 height 7
click at [71, 152] on input "The Role of Marine Conservation Organizations" at bounding box center [68, 152] width 7 height 7
radio input "true"
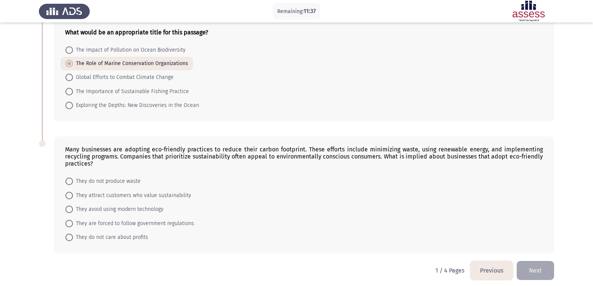
scroll to position [318, 0]
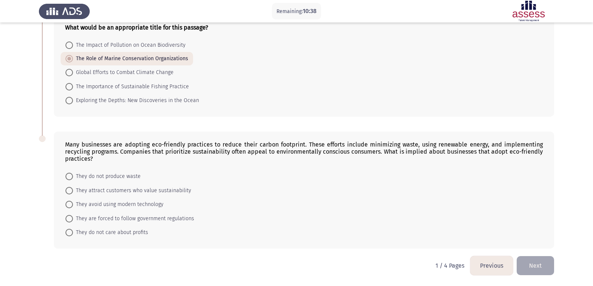
click at [71, 191] on span at bounding box center [68, 190] width 7 height 7
click at [71, 191] on input "They attract customers who value sustainability" at bounding box center [68, 190] width 7 height 7
radio input "true"
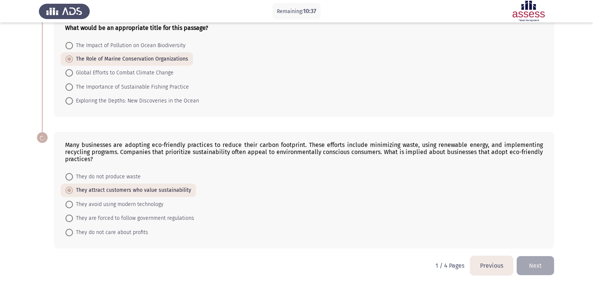
scroll to position [318, 0]
drag, startPoint x: 535, startPoint y: 258, endPoint x: 521, endPoint y: 249, distance: 16.7
click at [534, 258] on button "Next" at bounding box center [534, 265] width 37 height 19
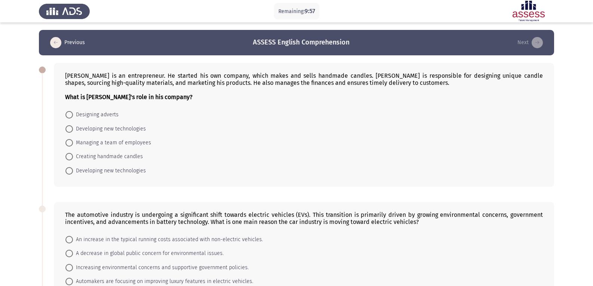
click at [66, 156] on span at bounding box center [68, 156] width 7 height 7
click at [66, 156] on input "Creating handmade candles" at bounding box center [68, 156] width 7 height 7
radio input "true"
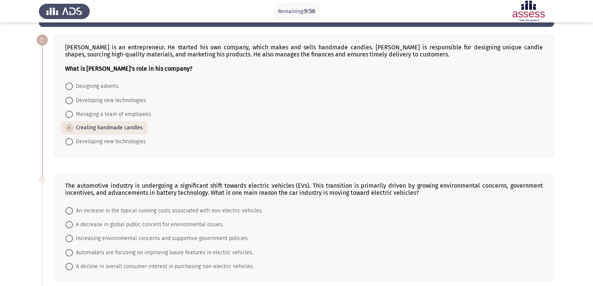
scroll to position [112, 0]
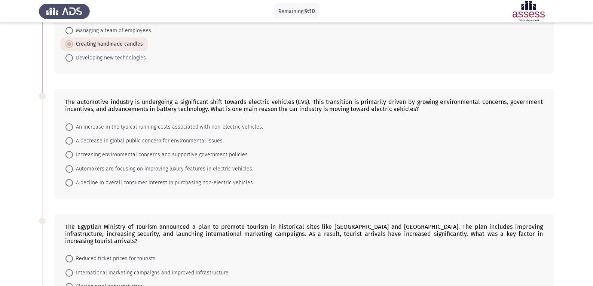
click at [70, 140] on span at bounding box center [68, 140] width 7 height 7
click at [70, 140] on input "A decrease in global public concern for environmental issues." at bounding box center [68, 140] width 7 height 7
radio input "true"
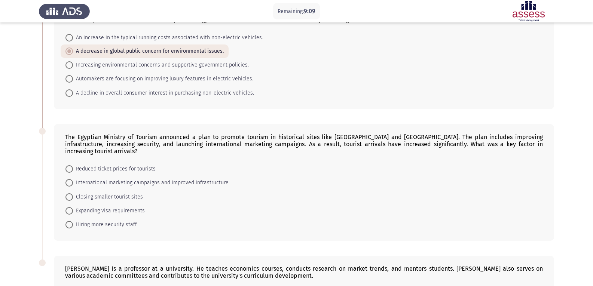
scroll to position [224, 0]
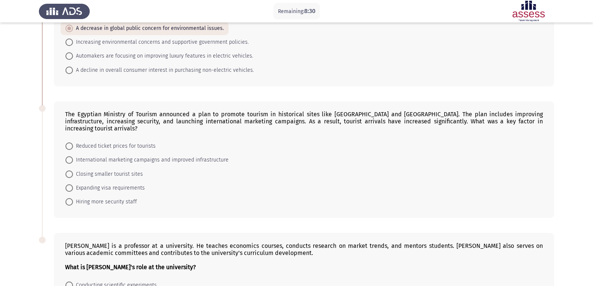
click at [65, 154] on mat-radio-button "International marketing campaigns and improved infrastructure" at bounding box center [147, 160] width 173 height 14
click at [69, 160] on span at bounding box center [69, 160] width 0 height 0
click at [69, 156] on input "International marketing campaigns and improved infrastructure" at bounding box center [68, 159] width 7 height 7
radio input "true"
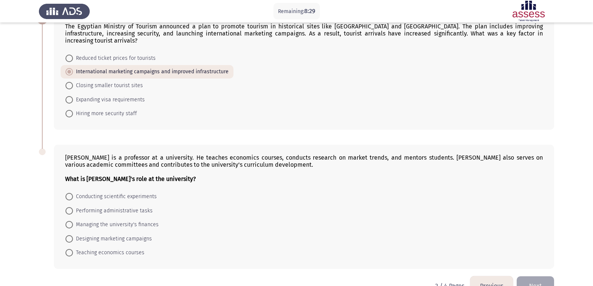
scroll to position [325, 0]
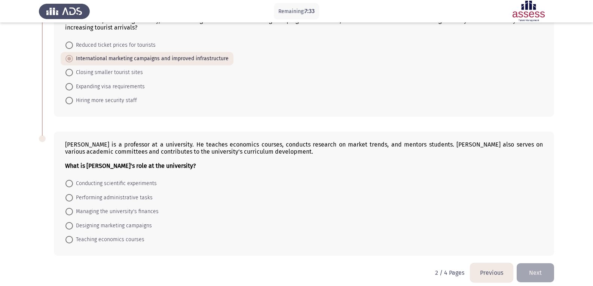
click at [72, 236] on span at bounding box center [68, 239] width 7 height 7
click at [72, 236] on input "Teaching economics courses" at bounding box center [68, 239] width 7 height 7
radio input "true"
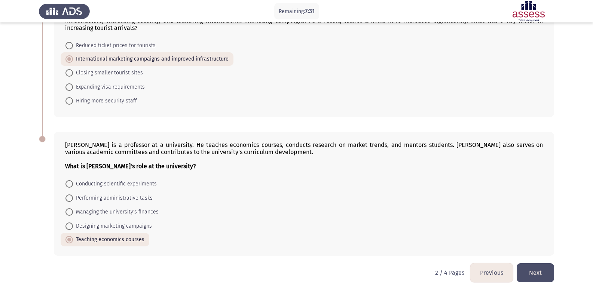
click at [552, 266] on button "Next" at bounding box center [534, 272] width 37 height 19
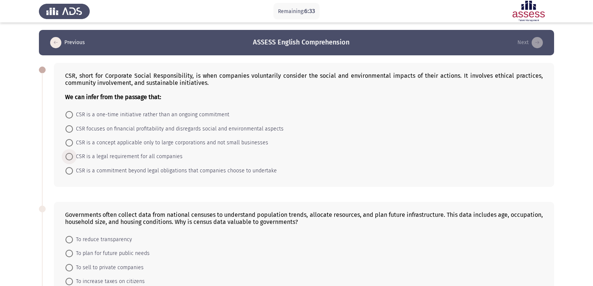
click at [68, 157] on span at bounding box center [68, 156] width 7 height 7
click at [68, 157] on input "CSR is a legal requirement for all companies" at bounding box center [68, 156] width 7 height 7
radio input "true"
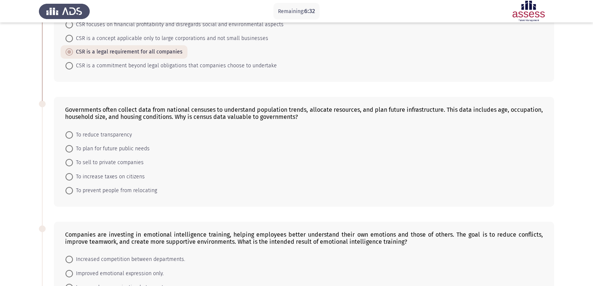
scroll to position [112, 0]
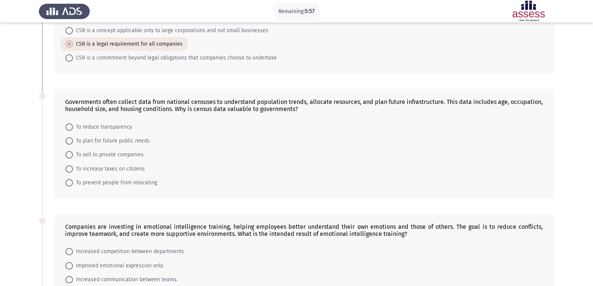
click at [70, 141] on span at bounding box center [68, 140] width 7 height 7
click at [70, 141] on input "To plan for future public needs" at bounding box center [68, 140] width 7 height 7
radio input "true"
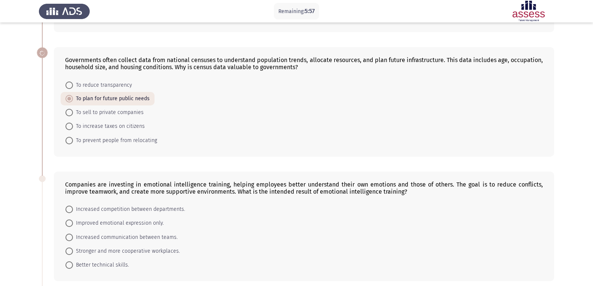
scroll to position [224, 0]
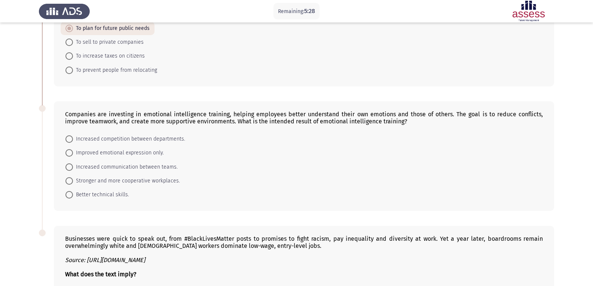
click at [70, 168] on span at bounding box center [68, 166] width 7 height 7
click at [70, 168] on input "Increased communication between teams." at bounding box center [68, 166] width 7 height 7
radio input "true"
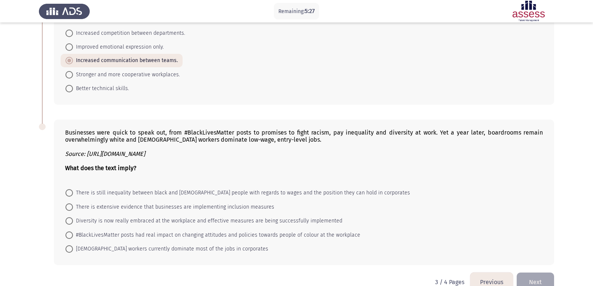
scroll to position [347, 0]
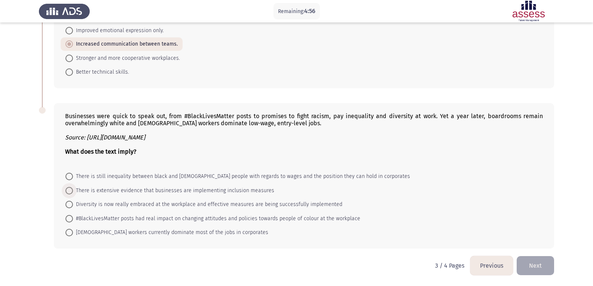
click at [69, 189] on span at bounding box center [68, 190] width 7 height 7
click at [69, 189] on input "There is extensive evidence that businesses are implementing inclusion measures" at bounding box center [68, 190] width 7 height 7
radio input "true"
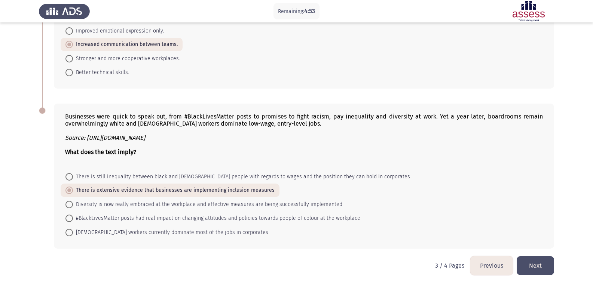
click at [524, 264] on button "Next" at bounding box center [534, 265] width 37 height 19
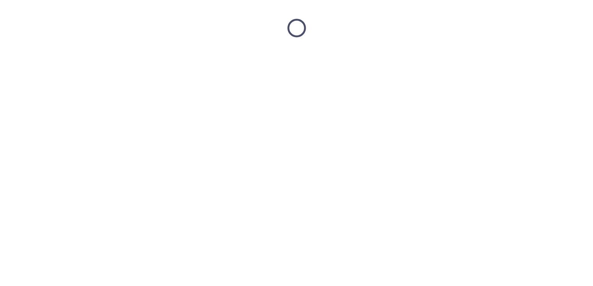
scroll to position [0, 0]
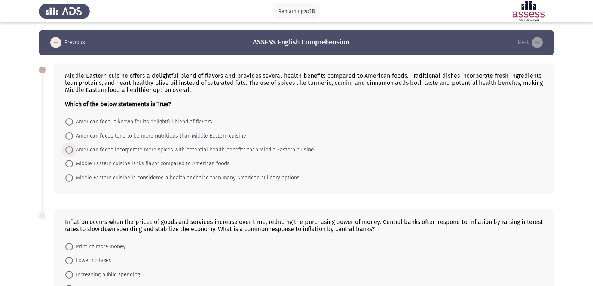
click at [70, 149] on span at bounding box center [68, 149] width 7 height 7
click at [70, 149] on input "American foods incorporate more spices with potential health benefits than Midd…" at bounding box center [68, 149] width 7 height 7
radio input "true"
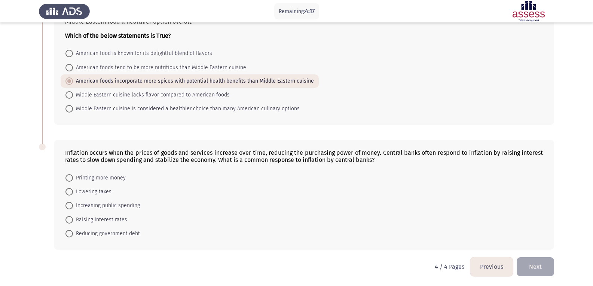
scroll to position [70, 0]
click at [74, 218] on span "Raising interest rates" at bounding box center [100, 218] width 54 height 9
click at [73, 218] on input "Raising interest rates" at bounding box center [68, 218] width 7 height 7
radio input "true"
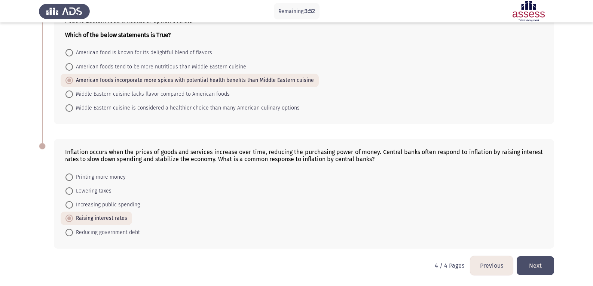
click at [532, 264] on button "Next" at bounding box center [534, 265] width 37 height 19
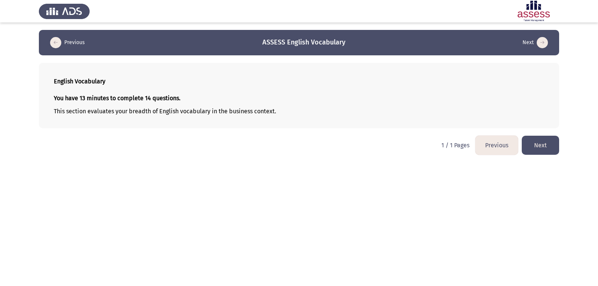
click at [539, 144] on button "Next" at bounding box center [540, 145] width 37 height 19
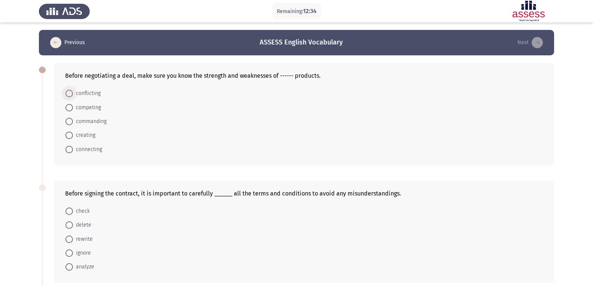
click at [69, 98] on label "conflicting" at bounding box center [82, 93] width 35 height 9
click at [69, 97] on input "conflicting" at bounding box center [68, 93] width 7 height 7
radio input "true"
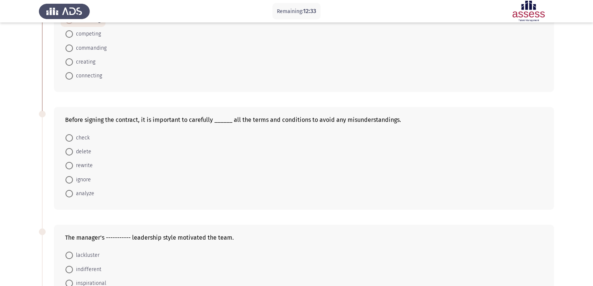
scroll to position [75, 0]
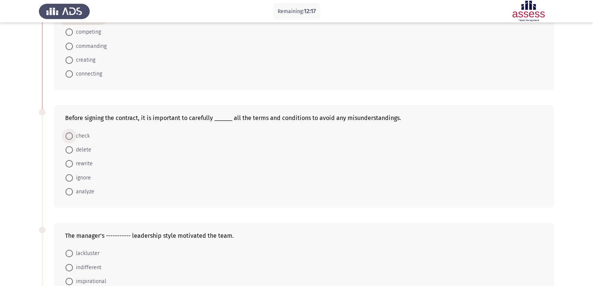
click at [67, 138] on span at bounding box center [68, 135] width 7 height 7
click at [67, 138] on input "check" at bounding box center [68, 135] width 7 height 7
radio input "true"
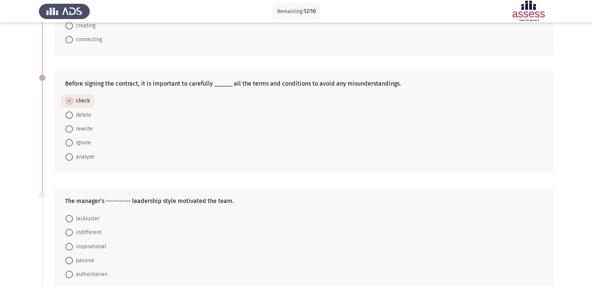
scroll to position [187, 0]
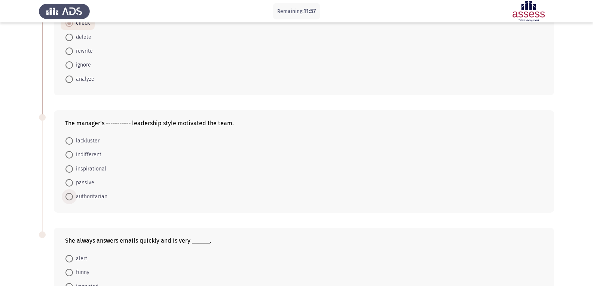
click at [71, 197] on span at bounding box center [68, 196] width 7 height 7
click at [71, 197] on input "authoritarian" at bounding box center [68, 196] width 7 height 7
radio input "true"
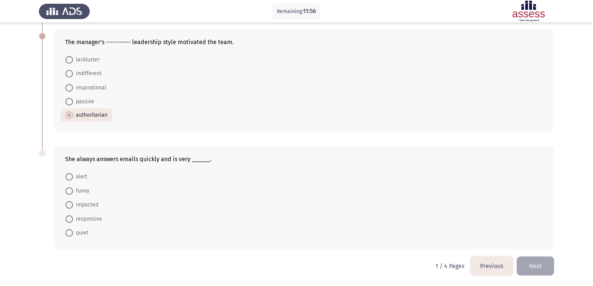
scroll to position [268, 0]
click at [71, 173] on span at bounding box center [68, 176] width 7 height 7
click at [71, 173] on input "alert" at bounding box center [68, 176] width 7 height 7
radio input "true"
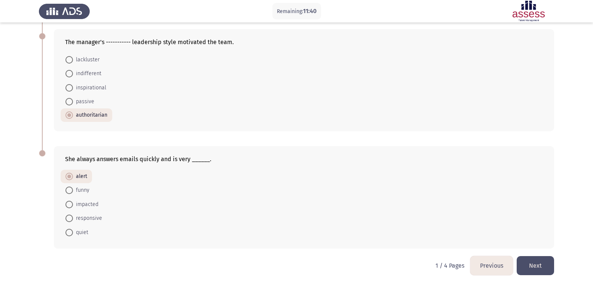
click at [541, 261] on button "Next" at bounding box center [534, 265] width 37 height 19
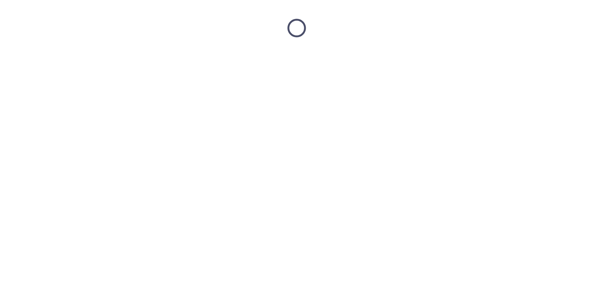
scroll to position [0, 0]
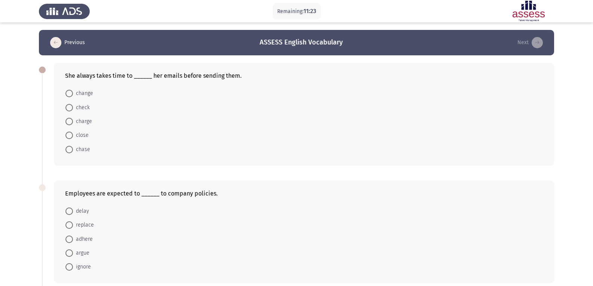
click at [70, 110] on span at bounding box center [68, 107] width 7 height 7
click at [70, 110] on input "check" at bounding box center [68, 107] width 7 height 7
radio input "true"
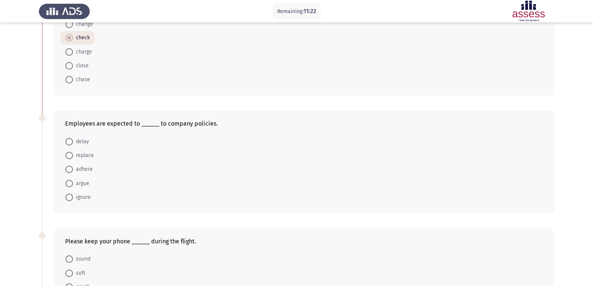
scroll to position [75, 0]
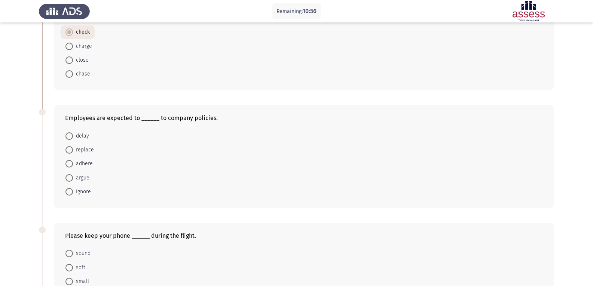
click at [71, 191] on span at bounding box center [68, 191] width 7 height 7
click at [71, 191] on input "ignore" at bounding box center [68, 191] width 7 height 7
radio input "true"
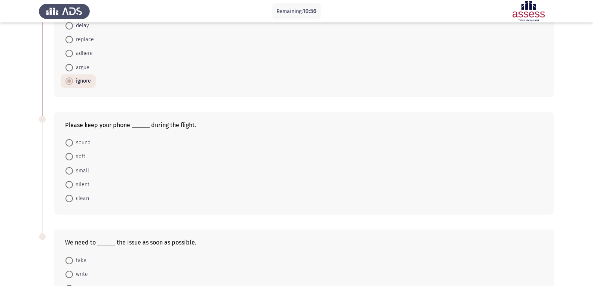
scroll to position [187, 0]
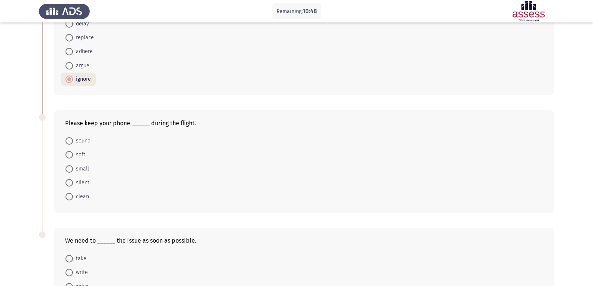
click at [69, 183] on span at bounding box center [68, 182] width 7 height 7
click at [69, 183] on input "silent" at bounding box center [68, 182] width 7 height 7
radio input "true"
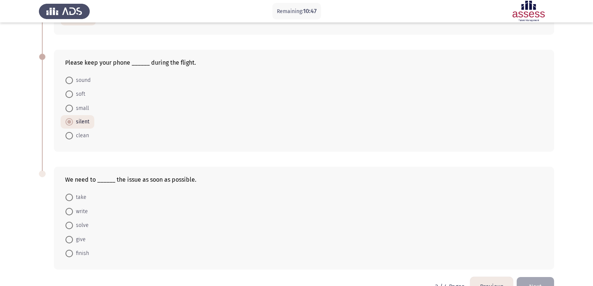
scroll to position [268, 0]
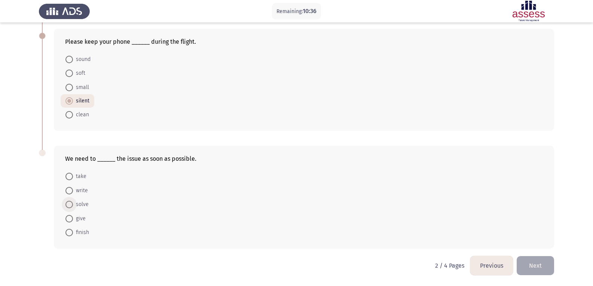
click at [70, 205] on span at bounding box center [68, 204] width 7 height 7
click at [70, 205] on input "solve" at bounding box center [68, 204] width 7 height 7
radio input "true"
drag, startPoint x: 540, startPoint y: 260, endPoint x: 537, endPoint y: 256, distance: 5.3
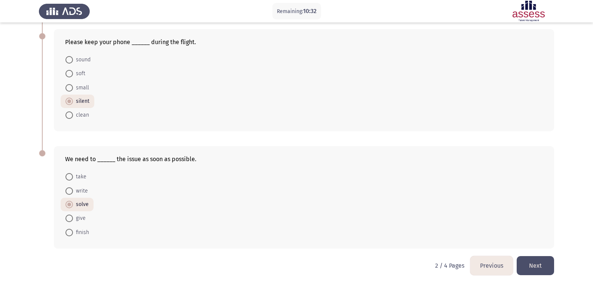
click at [540, 260] on button "Next" at bounding box center [534, 265] width 37 height 19
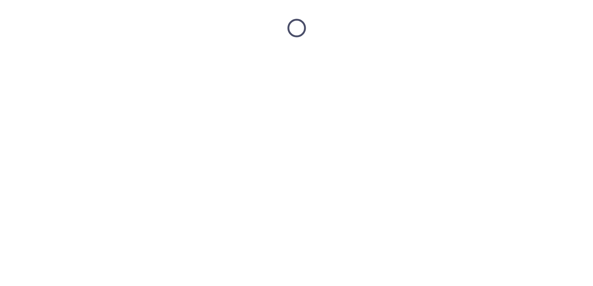
scroll to position [0, 0]
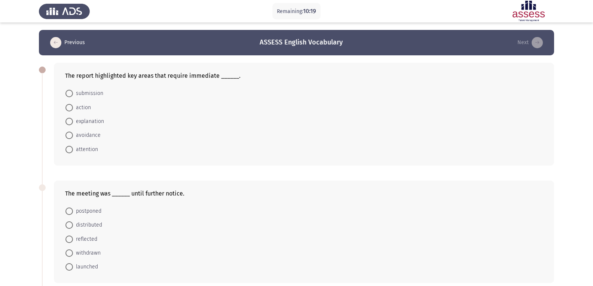
click at [70, 106] on span at bounding box center [68, 107] width 7 height 7
click at [70, 106] on input "action" at bounding box center [68, 107] width 7 height 7
radio input "true"
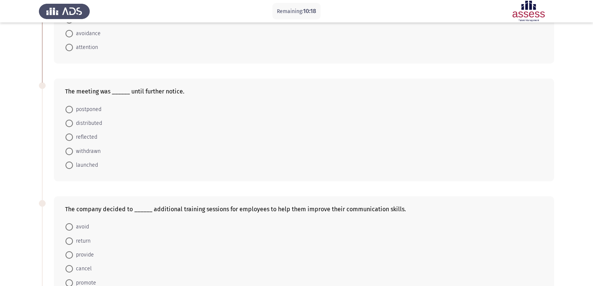
scroll to position [112, 0]
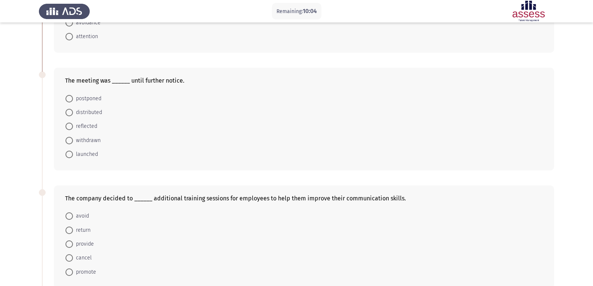
click at [70, 98] on span at bounding box center [68, 98] width 7 height 7
click at [70, 98] on input "postponed" at bounding box center [68, 98] width 7 height 7
radio input "true"
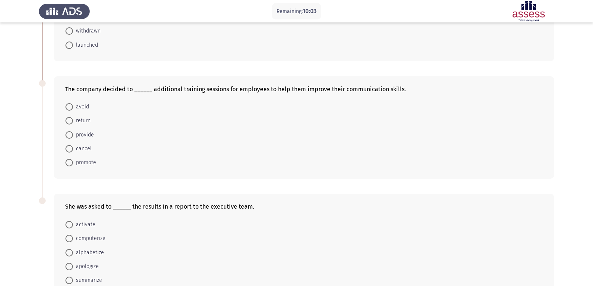
scroll to position [224, 0]
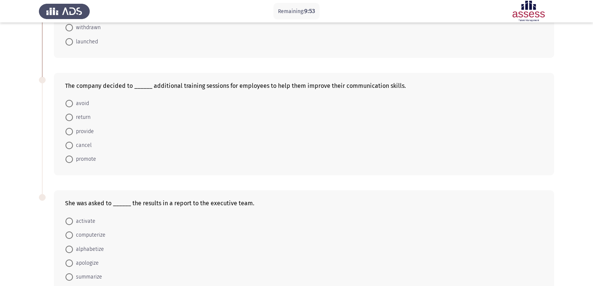
drag, startPoint x: 69, startPoint y: 129, endPoint x: 128, endPoint y: 135, distance: 59.0
click at [68, 129] on span at bounding box center [68, 131] width 7 height 7
click at [68, 129] on input "provide" at bounding box center [68, 131] width 7 height 7
radio input "true"
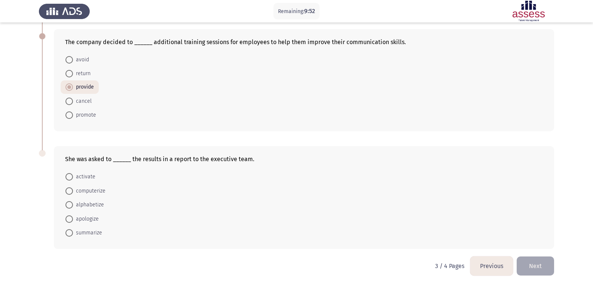
scroll to position [268, 0]
click at [70, 232] on span at bounding box center [68, 232] width 7 height 7
click at [70, 232] on input "summarize" at bounding box center [68, 232] width 7 height 7
radio input "true"
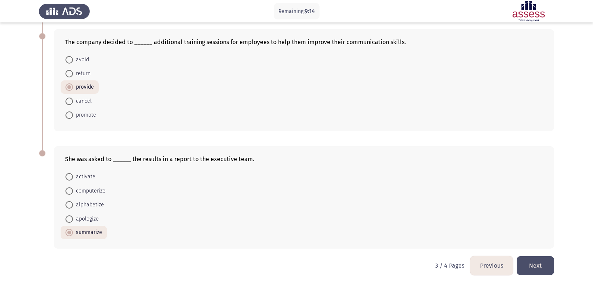
drag, startPoint x: 539, startPoint y: 268, endPoint x: 534, endPoint y: 265, distance: 6.0
click at [538, 268] on button "Next" at bounding box center [534, 265] width 37 height 19
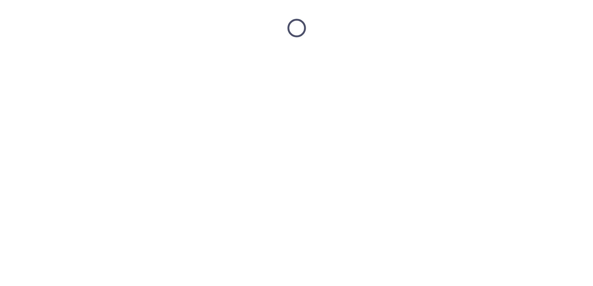
scroll to position [0, 0]
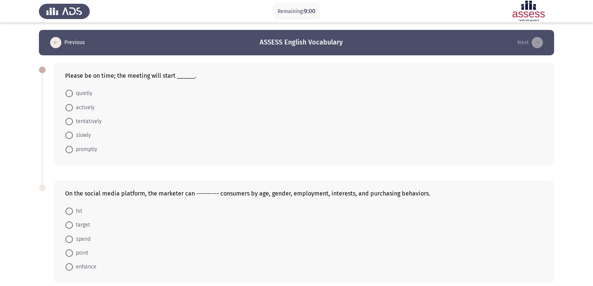
click at [69, 149] on span at bounding box center [68, 149] width 7 height 7
click at [69, 149] on input "promptly" at bounding box center [68, 149] width 7 height 7
radio input "true"
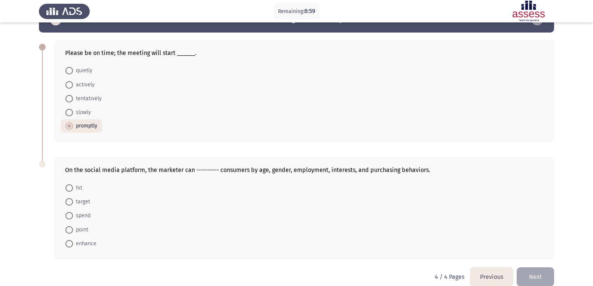
scroll to position [34, 0]
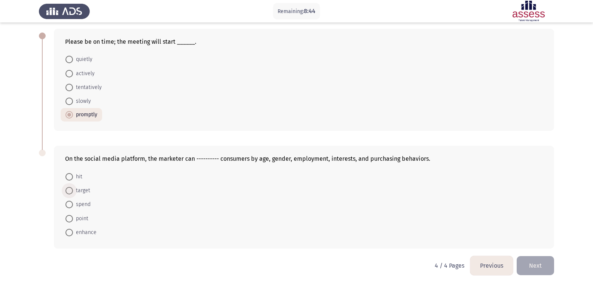
click at [71, 191] on span at bounding box center [68, 190] width 7 height 7
click at [71, 191] on input "target" at bounding box center [68, 190] width 7 height 7
radio input "true"
click at [532, 265] on button "Next" at bounding box center [534, 265] width 37 height 19
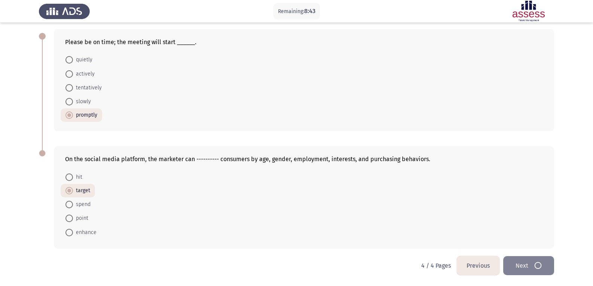
scroll to position [0, 0]
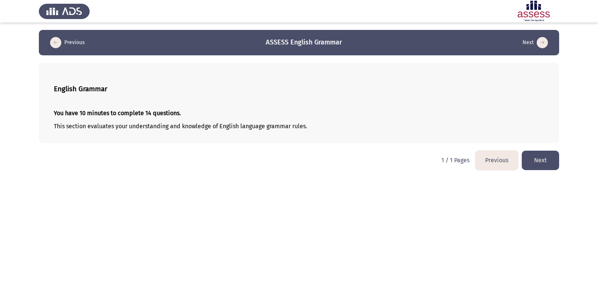
click at [545, 163] on button "Next" at bounding box center [540, 160] width 37 height 19
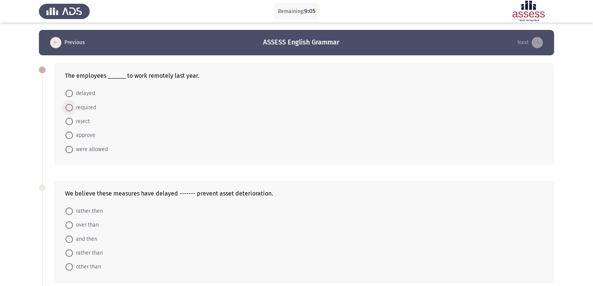
click at [69, 108] on span at bounding box center [68, 107] width 7 height 7
click at [69, 108] on input "required" at bounding box center [68, 107] width 7 height 7
radio input "true"
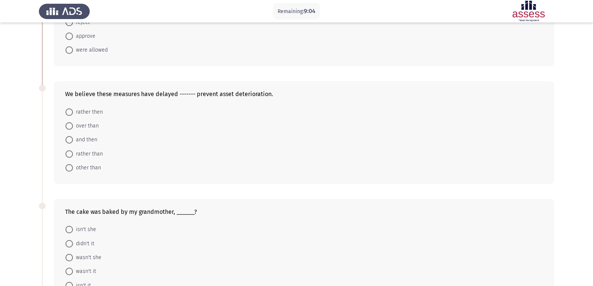
scroll to position [112, 0]
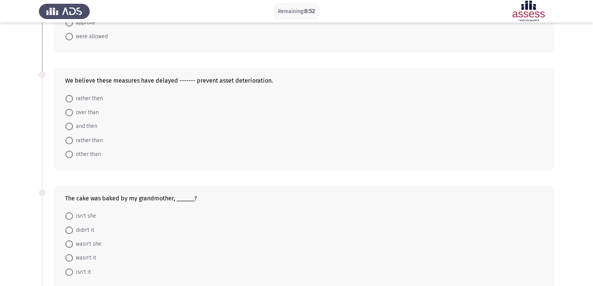
click at [70, 141] on span at bounding box center [68, 140] width 7 height 7
click at [70, 141] on input "rather than" at bounding box center [68, 140] width 7 height 7
radio input "true"
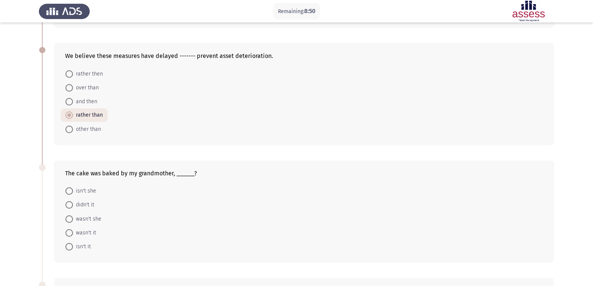
scroll to position [187, 0]
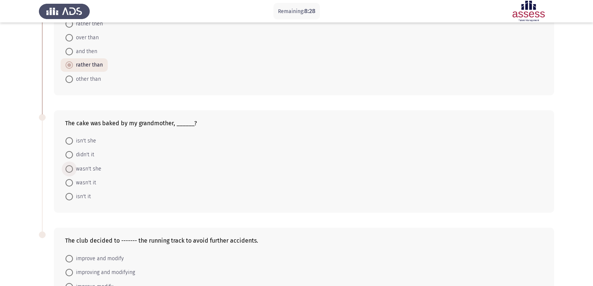
click at [70, 169] on span at bounding box center [68, 168] width 7 height 7
click at [70, 169] on input "wasn't she" at bounding box center [68, 168] width 7 height 7
radio input "true"
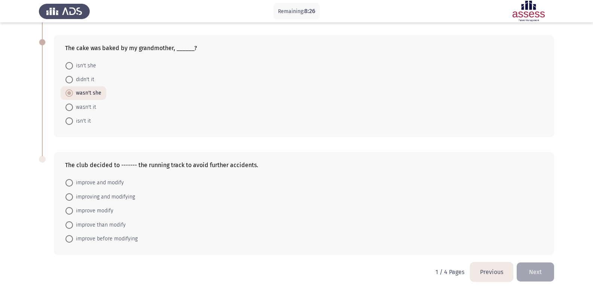
scroll to position [268, 0]
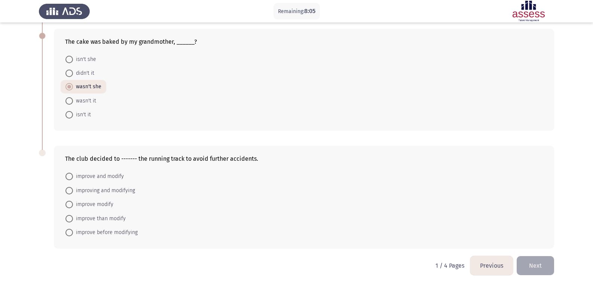
click at [71, 175] on span at bounding box center [68, 176] width 7 height 7
click at [71, 175] on input "improve and modify" at bounding box center [68, 176] width 7 height 7
radio input "true"
click at [535, 260] on button "Next" at bounding box center [534, 265] width 37 height 19
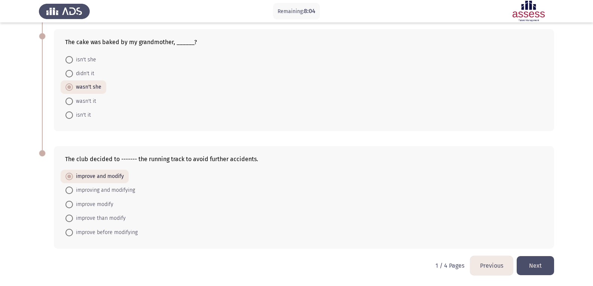
scroll to position [0, 0]
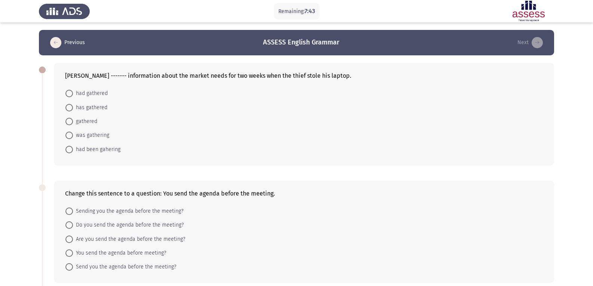
click at [70, 134] on span at bounding box center [68, 135] width 7 height 7
click at [70, 134] on input "was gathering" at bounding box center [68, 135] width 7 height 7
radio input "true"
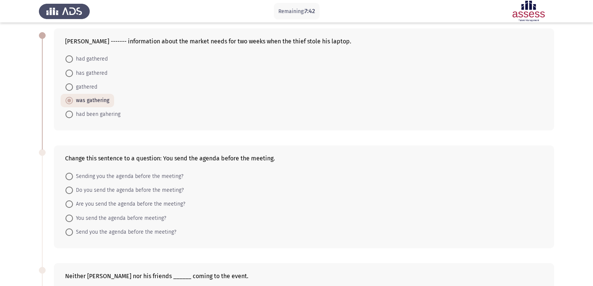
scroll to position [75, 0]
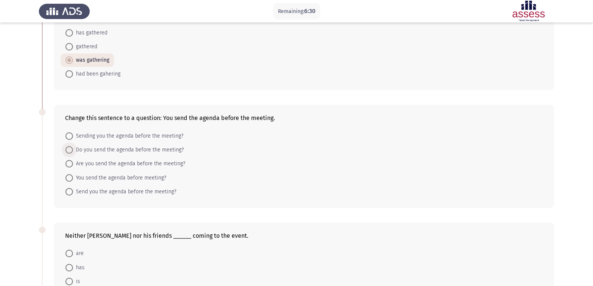
click at [69, 150] on span at bounding box center [68, 149] width 7 height 7
click at [69, 150] on input "Do you send the agenda before the meeting?" at bounding box center [68, 149] width 7 height 7
radio input "true"
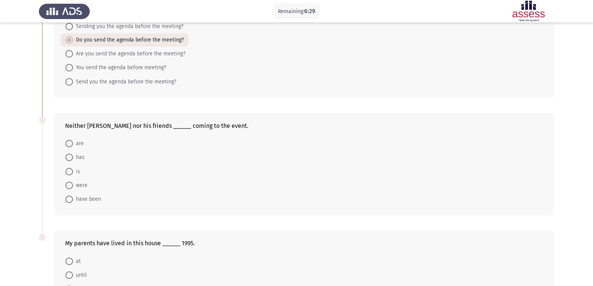
scroll to position [187, 0]
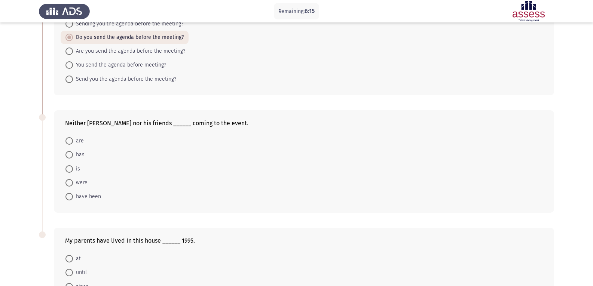
click at [70, 140] on span at bounding box center [68, 140] width 7 height 7
click at [70, 140] on input "are" at bounding box center [68, 140] width 7 height 7
radio input "true"
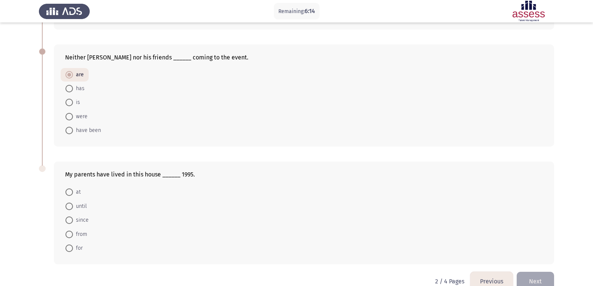
scroll to position [268, 0]
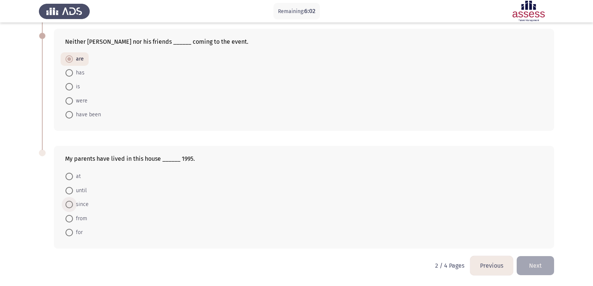
click at [69, 203] on span at bounding box center [68, 204] width 7 height 7
click at [69, 203] on input "since" at bounding box center [68, 204] width 7 height 7
radio input "true"
click at [73, 218] on span at bounding box center [68, 218] width 7 height 7
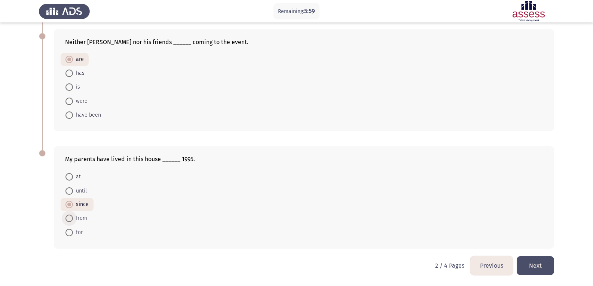
click at [73, 218] on input "from" at bounding box center [68, 218] width 7 height 7
radio input "true"
click at [70, 206] on span at bounding box center [68, 204] width 7 height 7
click at [70, 206] on input "since" at bounding box center [68, 204] width 7 height 7
radio input "true"
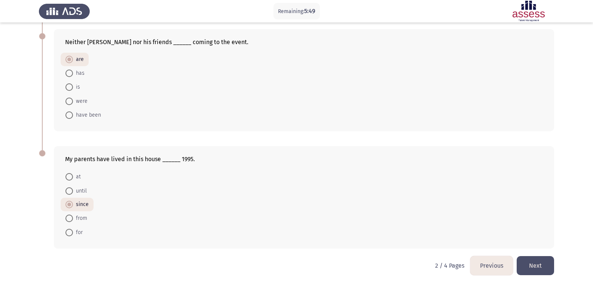
click at [531, 261] on button "Next" at bounding box center [534, 265] width 37 height 19
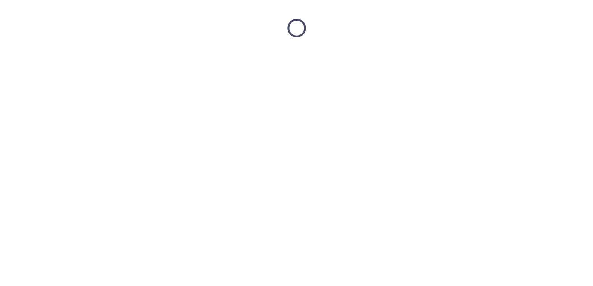
scroll to position [0, 0]
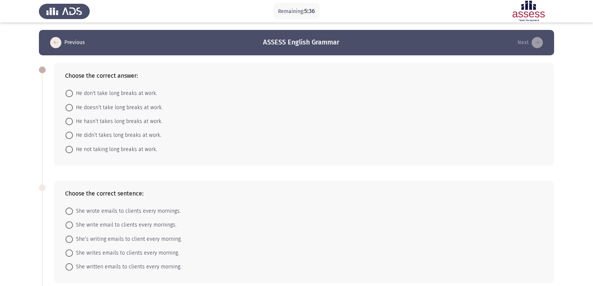
click at [68, 136] on span at bounding box center [68, 135] width 7 height 7
click at [68, 136] on input "He didn’t takes long breaks at work." at bounding box center [68, 135] width 7 height 7
radio input "true"
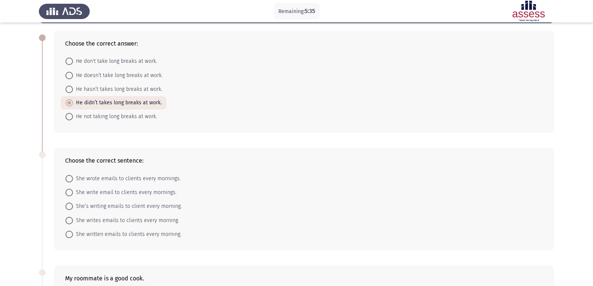
scroll to position [75, 0]
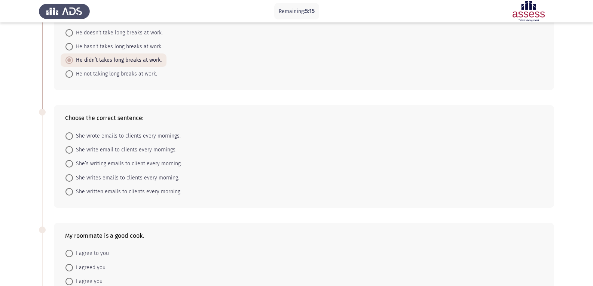
click at [73, 163] on span at bounding box center [68, 163] width 7 height 7
click at [73, 163] on input "She’s writing emails to client every morning." at bounding box center [68, 163] width 7 height 7
radio input "true"
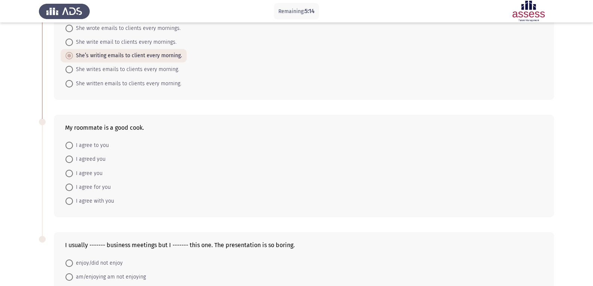
scroll to position [187, 0]
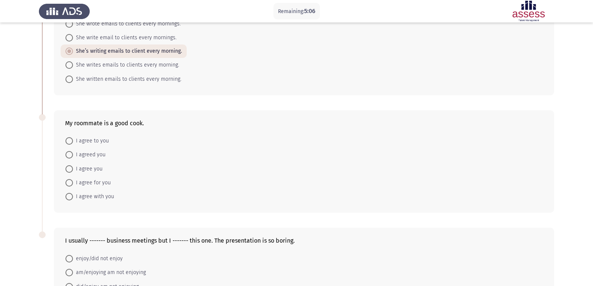
drag, startPoint x: 67, startPoint y: 197, endPoint x: 93, endPoint y: 191, distance: 26.0
click at [67, 196] on span at bounding box center [68, 196] width 7 height 7
click at [67, 196] on input "I agree with you" at bounding box center [68, 196] width 7 height 7
radio input "true"
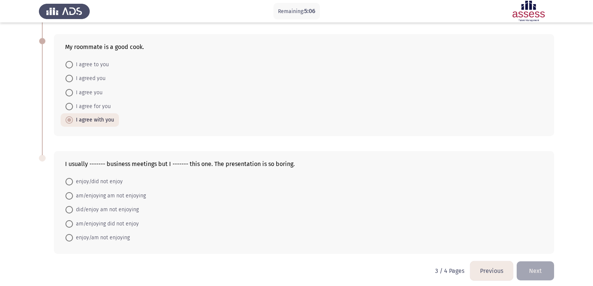
scroll to position [268, 0]
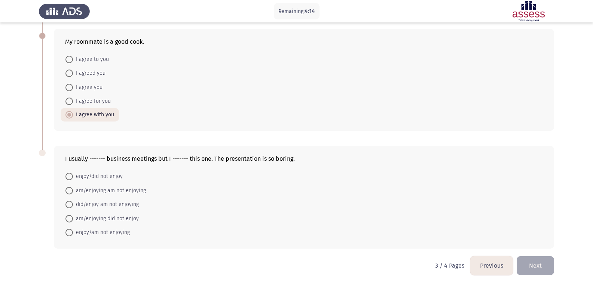
click at [70, 232] on span at bounding box center [68, 232] width 7 height 7
click at [70, 232] on input "enjoy/am not enjoying" at bounding box center [68, 232] width 7 height 7
radio input "true"
click at [543, 261] on button "Next" at bounding box center [534, 265] width 37 height 19
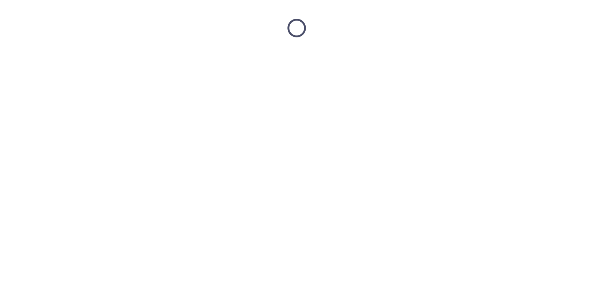
scroll to position [0, 0]
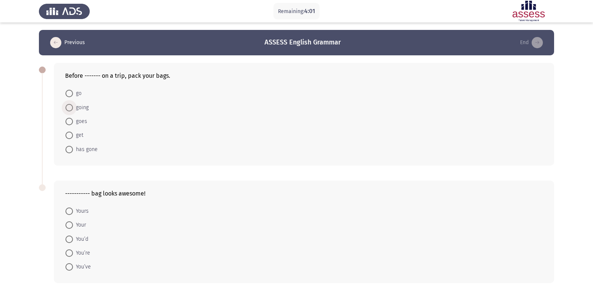
click at [68, 107] on span at bounding box center [68, 107] width 7 height 7
click at [68, 107] on input "going" at bounding box center [68, 107] width 7 height 7
radio input "true"
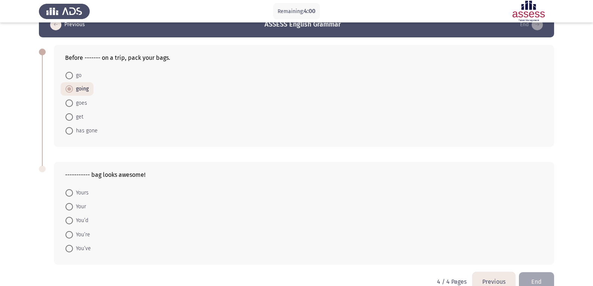
scroll to position [34, 0]
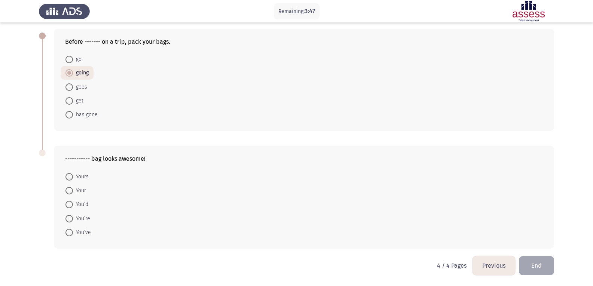
click at [68, 178] on span at bounding box center [68, 176] width 7 height 7
click at [68, 178] on input "Yours" at bounding box center [68, 176] width 7 height 7
radio input "true"
click at [70, 192] on span at bounding box center [68, 190] width 7 height 7
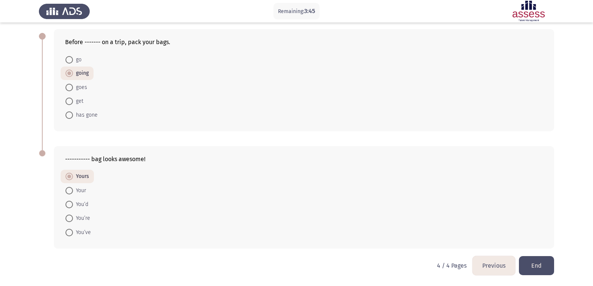
click at [70, 192] on input "Your" at bounding box center [68, 190] width 7 height 7
radio input "true"
click at [537, 264] on button "End" at bounding box center [536, 265] width 35 height 19
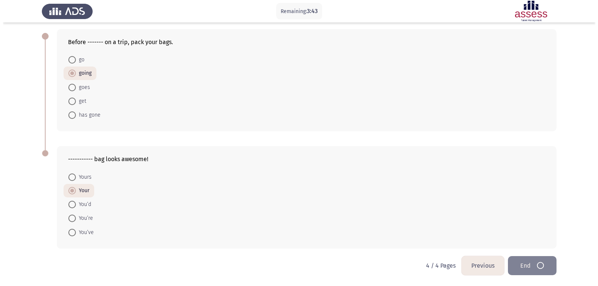
scroll to position [0, 0]
